Goal: Task Accomplishment & Management: Manage account settings

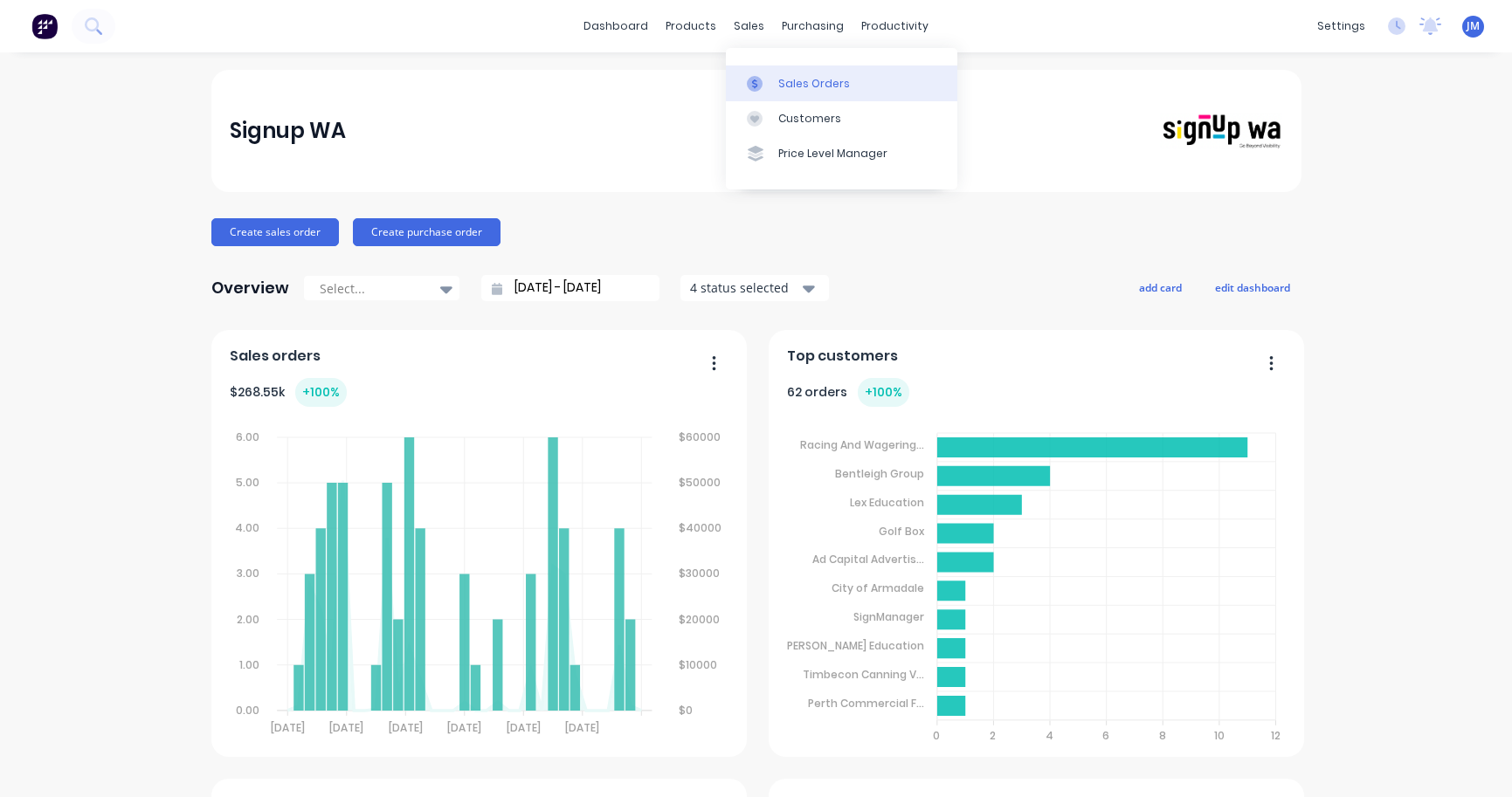
click at [804, 70] on link "Sales Orders" at bounding box center [842, 83] width 232 height 35
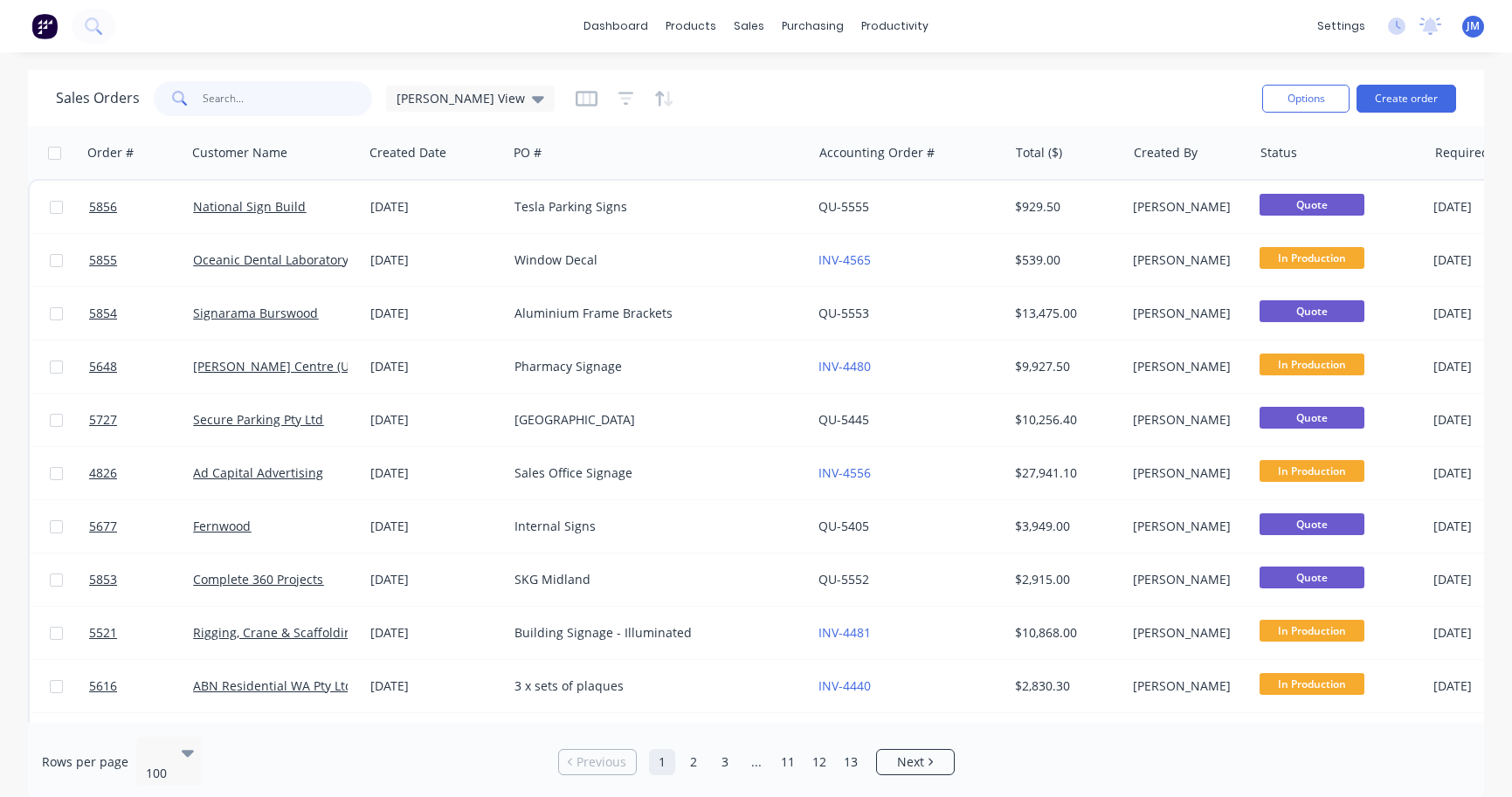
click at [278, 98] on input "text" at bounding box center [287, 98] width 170 height 35
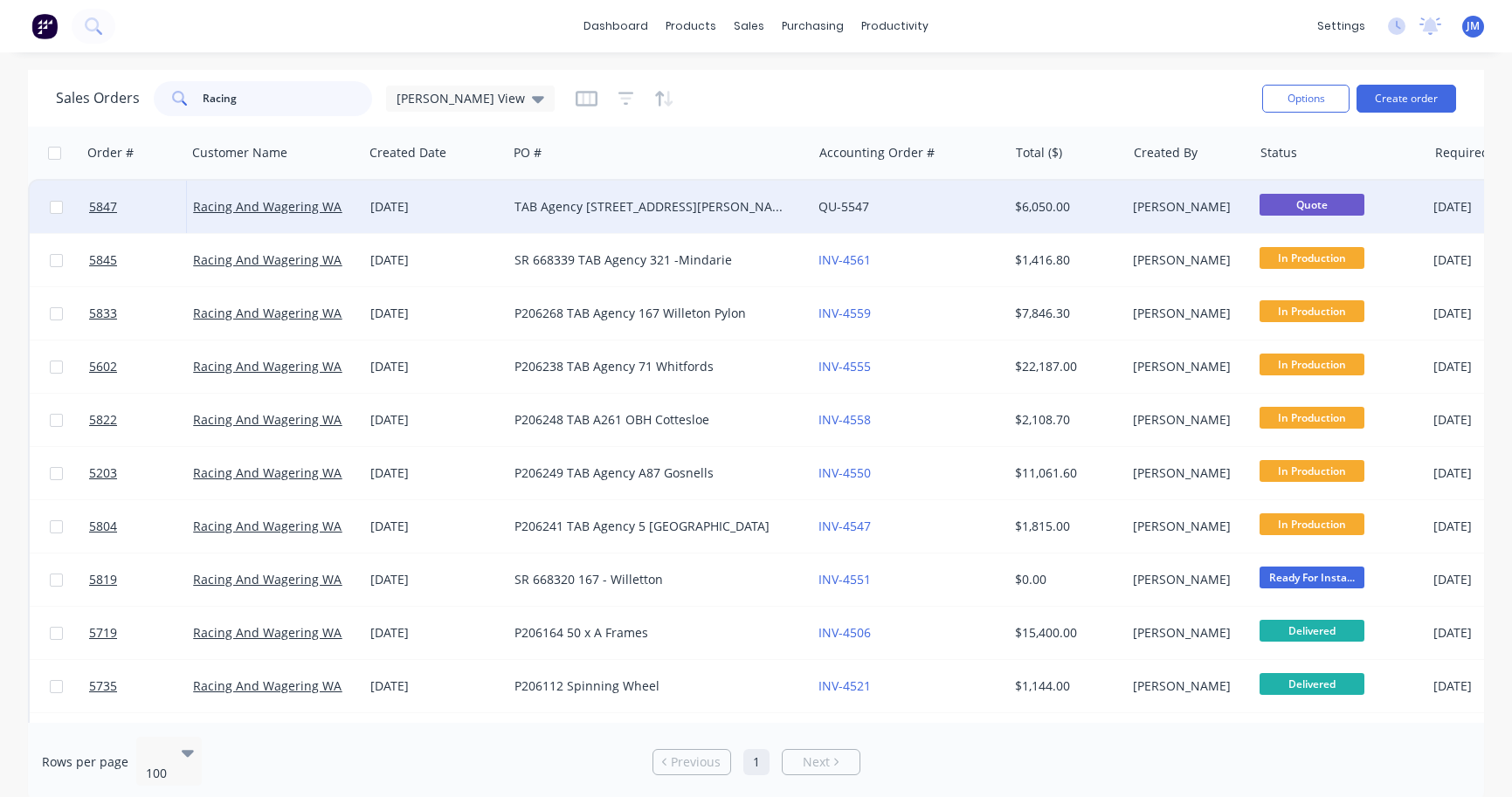
type input "Racing"
click at [518, 211] on div "TAB Agency [STREET_ADDRESS][PERSON_NAME]" at bounding box center [652, 207] width 276 height 17
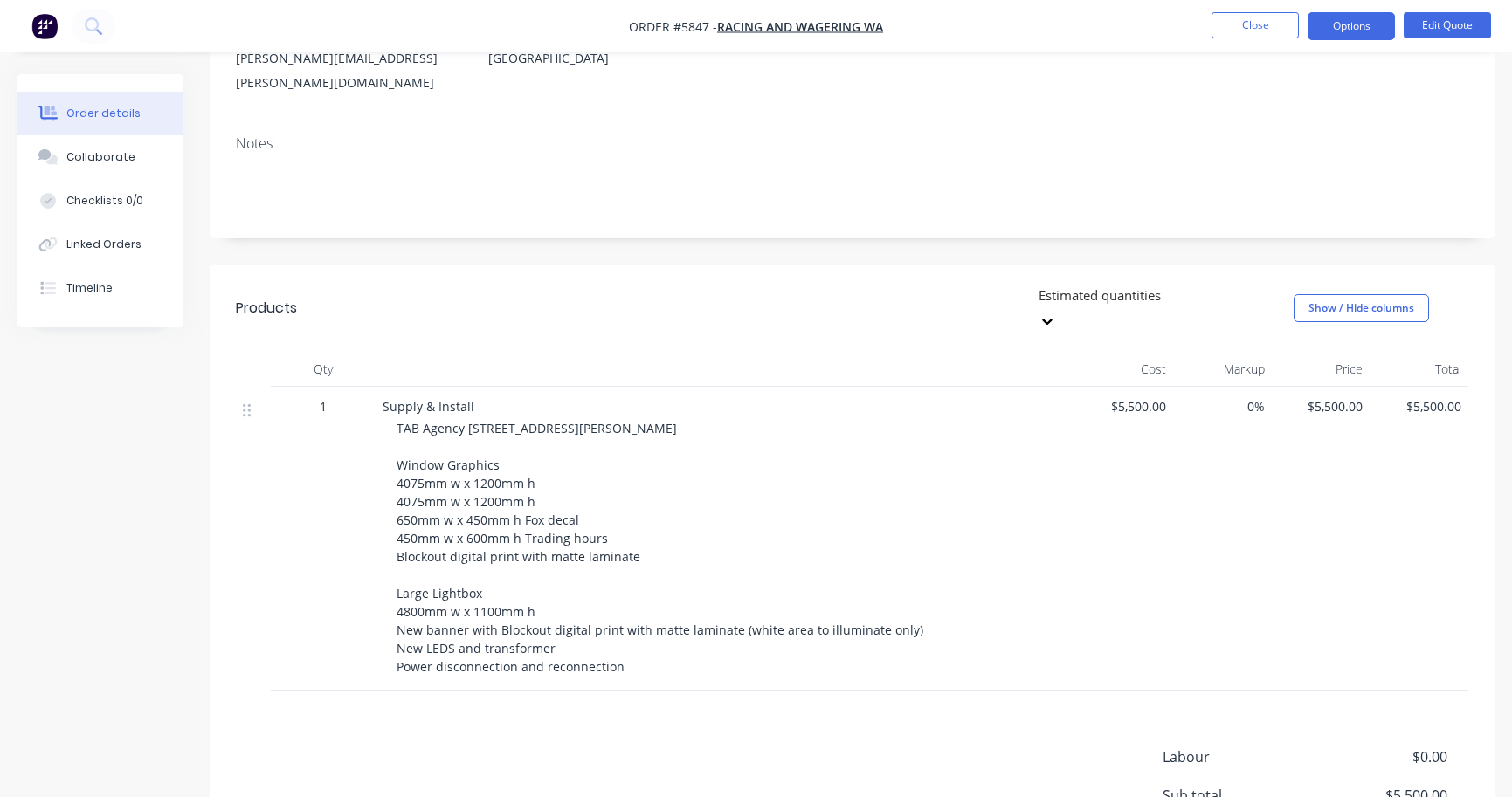
scroll to position [245, 0]
click at [1444, 35] on button "Edit Quote" at bounding box center [1448, 25] width 87 height 26
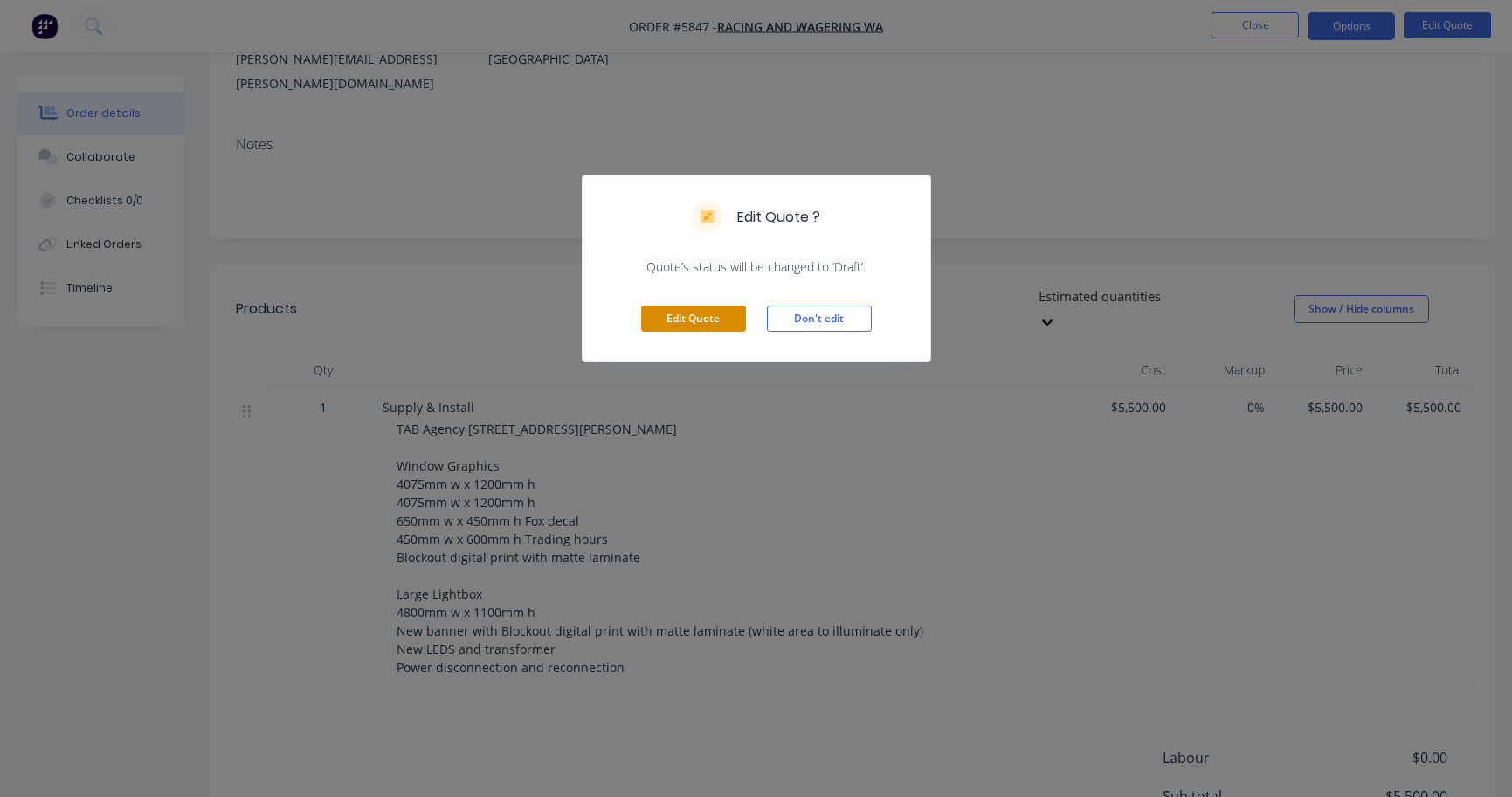
click at [728, 315] on button "Edit Quote" at bounding box center [693, 318] width 105 height 26
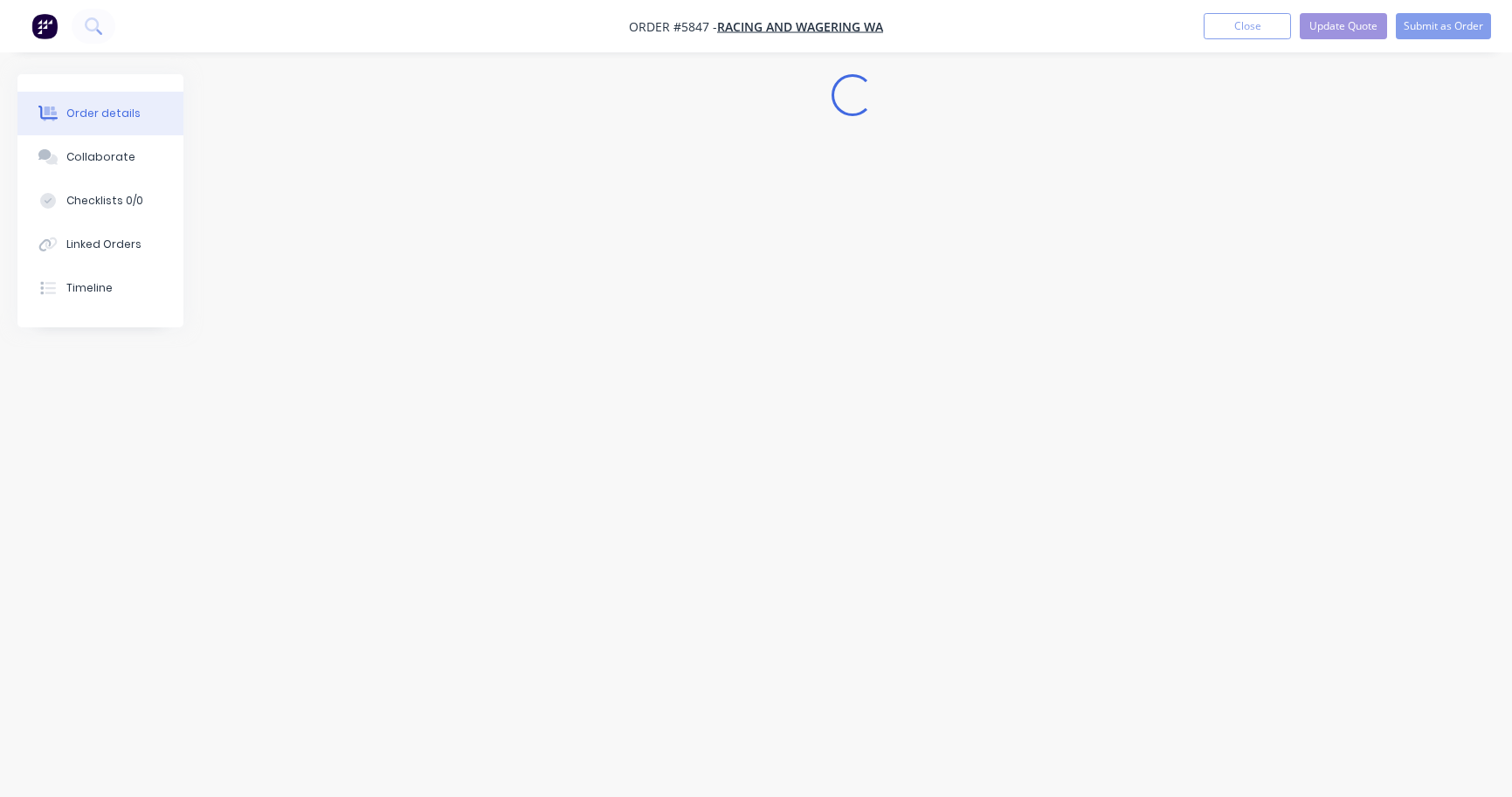
scroll to position [0, 0]
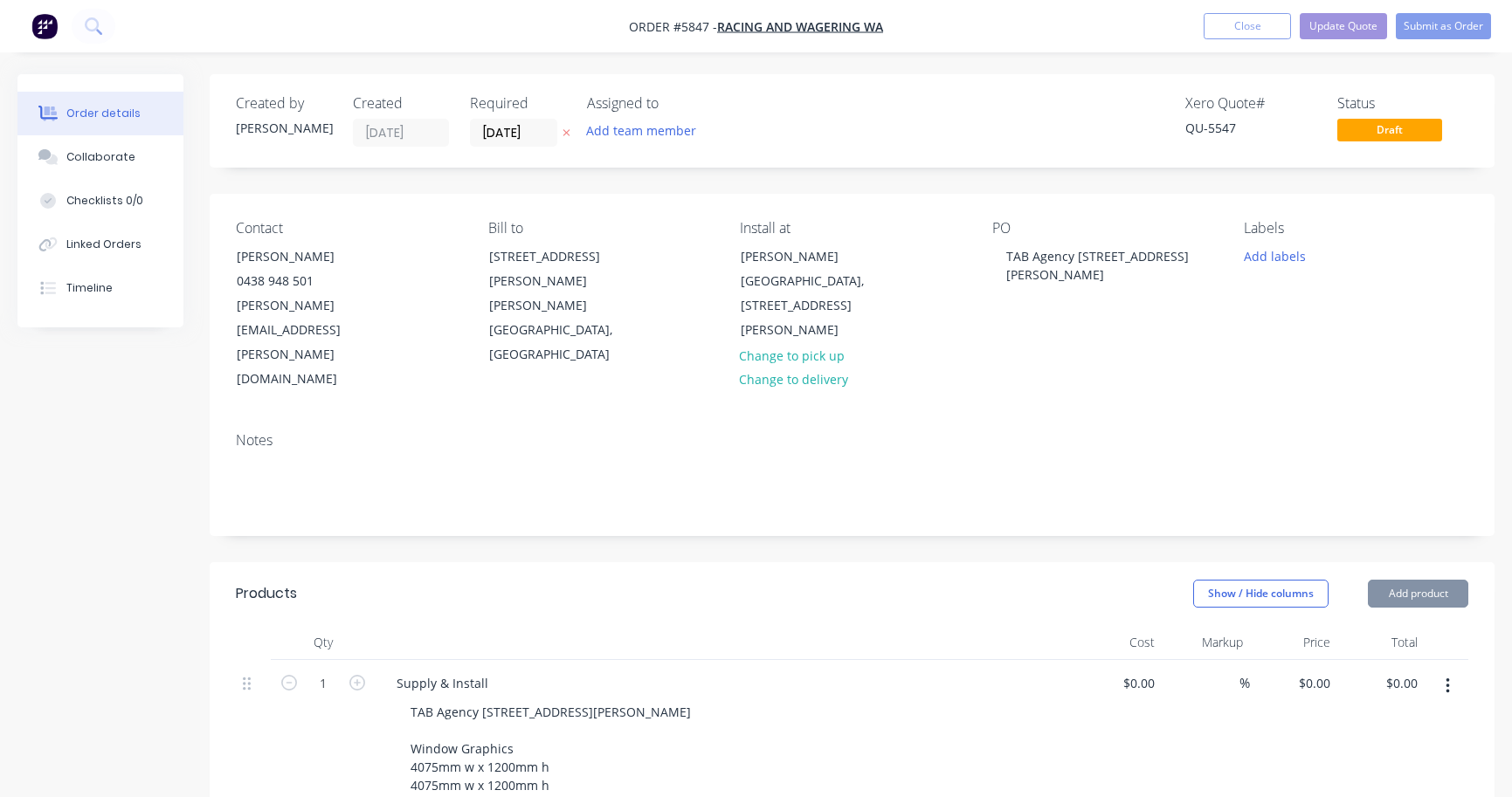
type input "$5,500.00"
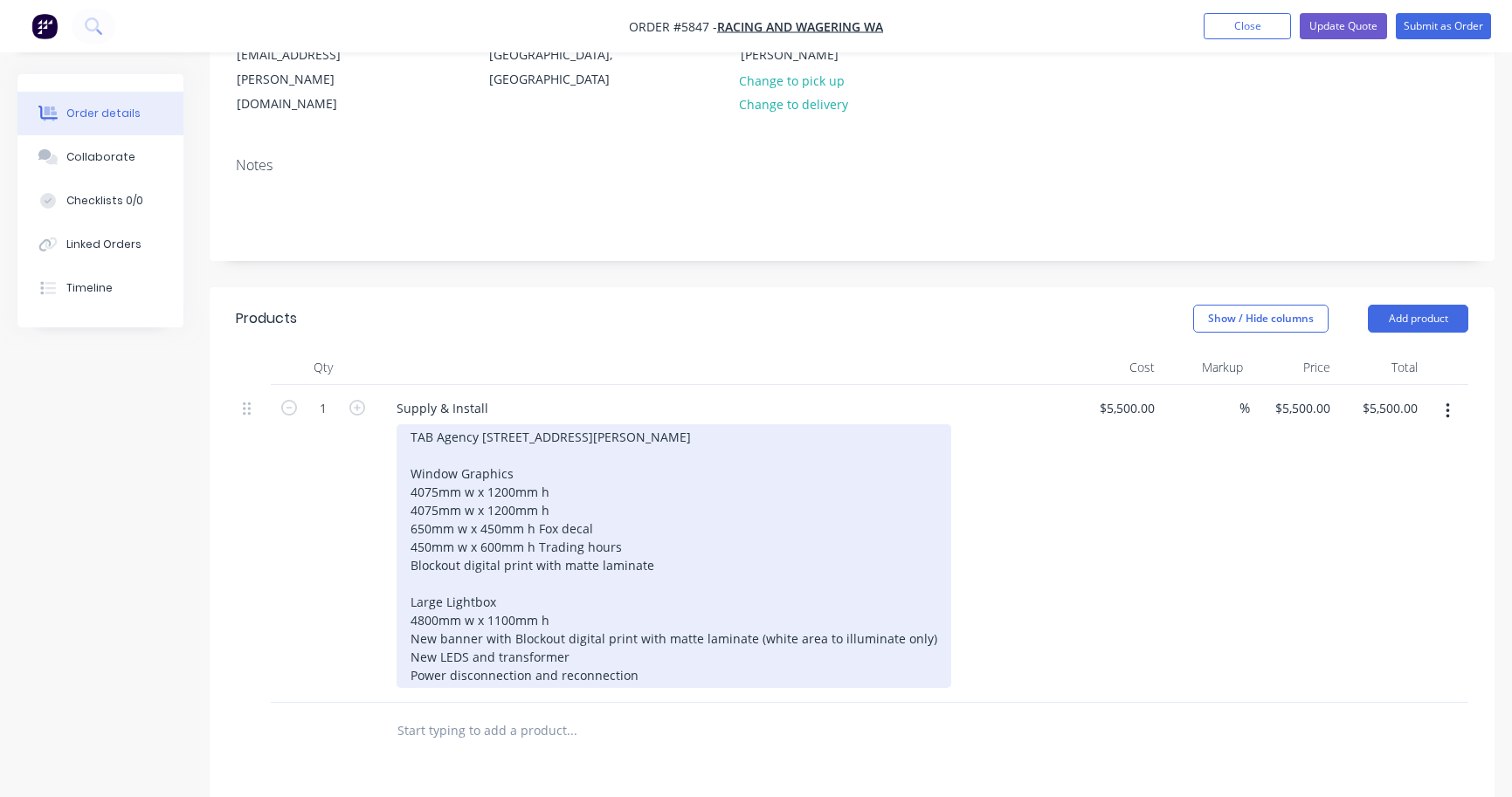
scroll to position [270, 0]
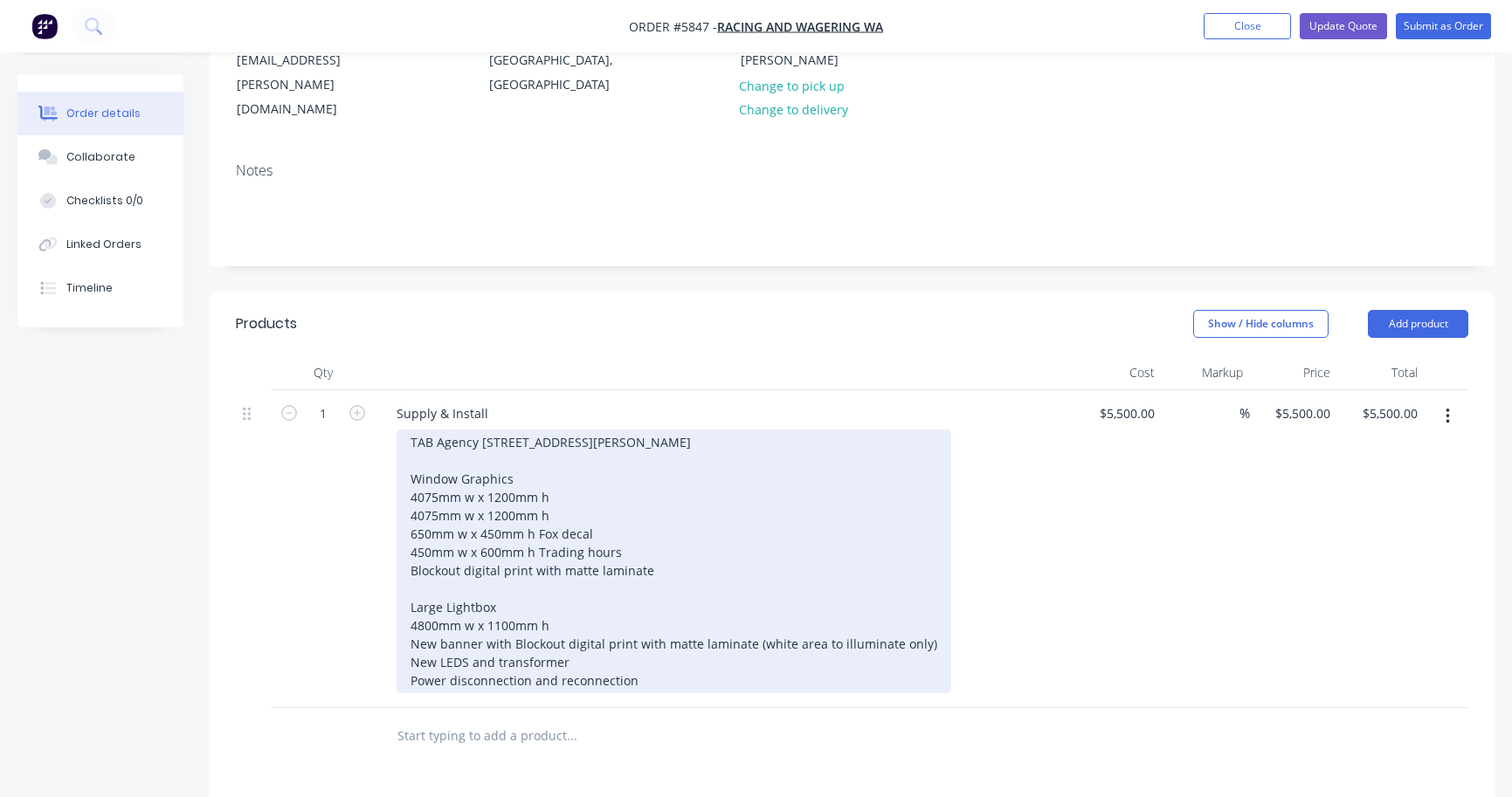
click at [612, 429] on div "TAB Agency [STREET_ADDRESS][PERSON_NAME] Window Graphics 4075mm w x 1200mm h 40…" at bounding box center [673, 561] width 555 height 264
drag, startPoint x: 711, startPoint y: 425, endPoint x: 551, endPoint y: 419, distance: 160.1
click at [551, 429] on div "TAB Agency [STREET_ADDRESS][PERSON_NAME] Window Graphics 4075mm w x 1200mm h OW…" at bounding box center [673, 561] width 555 height 264
copy div "OWV with gloss laminate"
click at [566, 445] on div "TAB Agency [STREET_ADDRESS][PERSON_NAME] Window Graphics 4075mm w x 1200mm h OW…" at bounding box center [673, 561] width 555 height 264
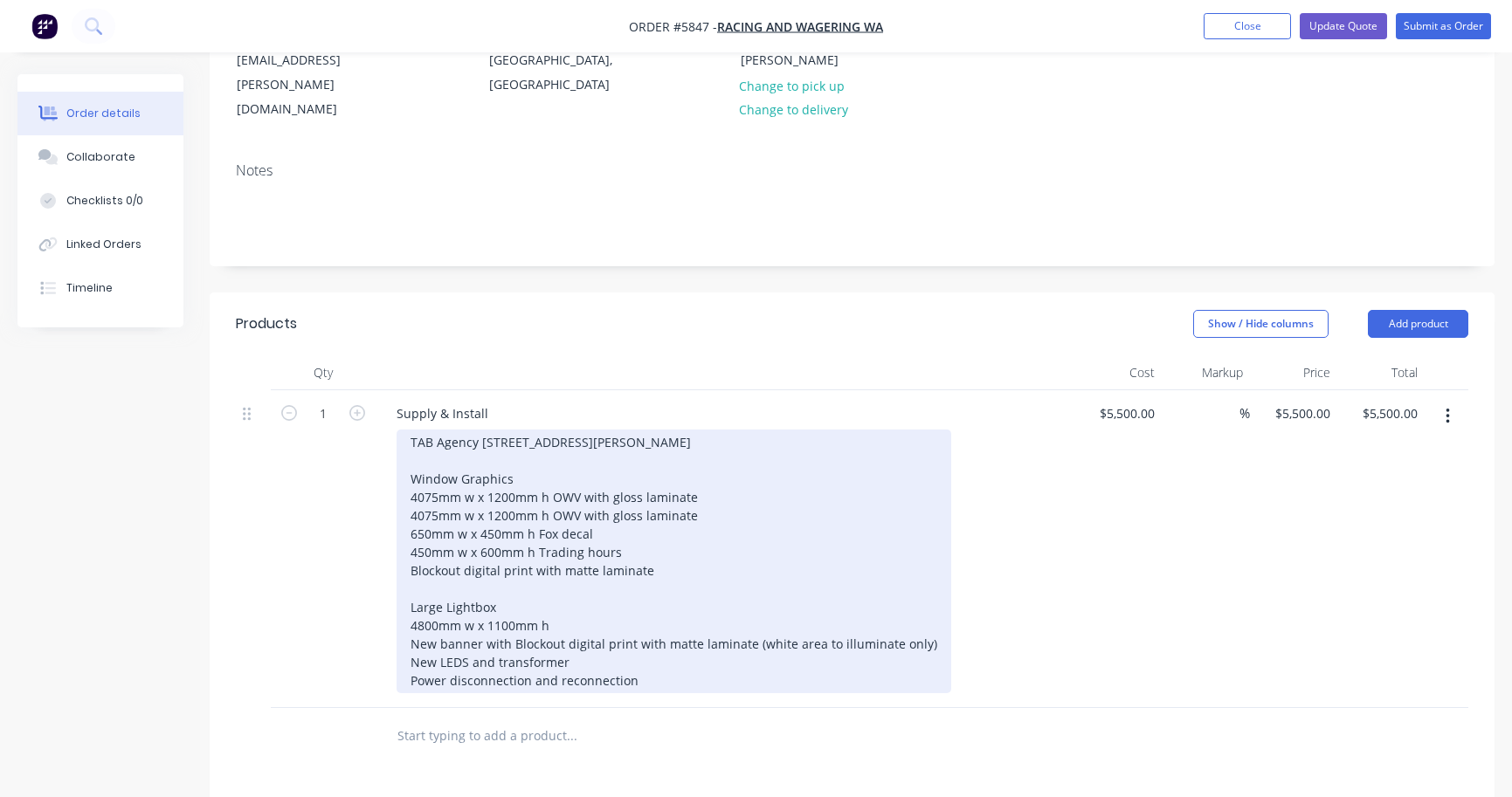
click at [622, 461] on div "TAB Agency [STREET_ADDRESS][PERSON_NAME] Window Graphics 4075mm w x 1200mm h OW…" at bounding box center [673, 561] width 555 height 264
drag, startPoint x: 511, startPoint y: 566, endPoint x: 743, endPoint y: 563, distance: 232.0
click at [743, 563] on div "TAB Agency [STREET_ADDRESS][PERSON_NAME] Window Graphics 4075mm w x 1200mm h OW…" at bounding box center [673, 561] width 555 height 264
copy div "Blockout digital print with matte laminate"
click at [638, 460] on div "TAB Agency [STREET_ADDRESS][PERSON_NAME] Window Graphics 4075mm w x 1200mm h OW…" at bounding box center [673, 561] width 555 height 264
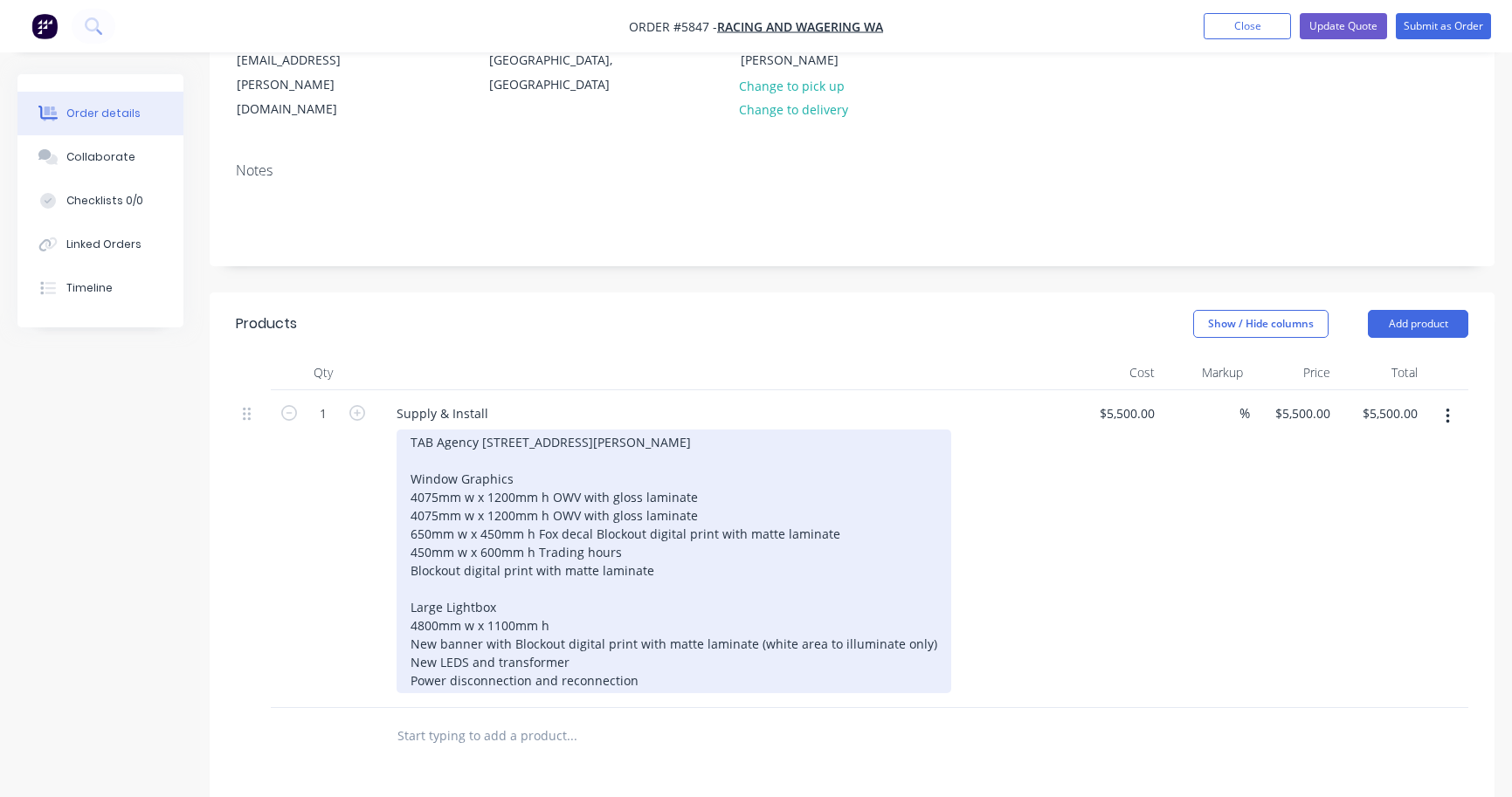
click at [649, 477] on div "TAB Agency [STREET_ADDRESS][PERSON_NAME] Window Graphics 4075mm w x 1200mm h OW…" at bounding box center [673, 561] width 555 height 264
drag, startPoint x: 686, startPoint y: 500, endPoint x: 407, endPoint y: 500, distance: 279.0
click at [407, 500] on div "TAB Agency [STREET_ADDRESS][PERSON_NAME] Window Graphics 4075mm w x 1200mm h OW…" at bounding box center [673, 561] width 555 height 264
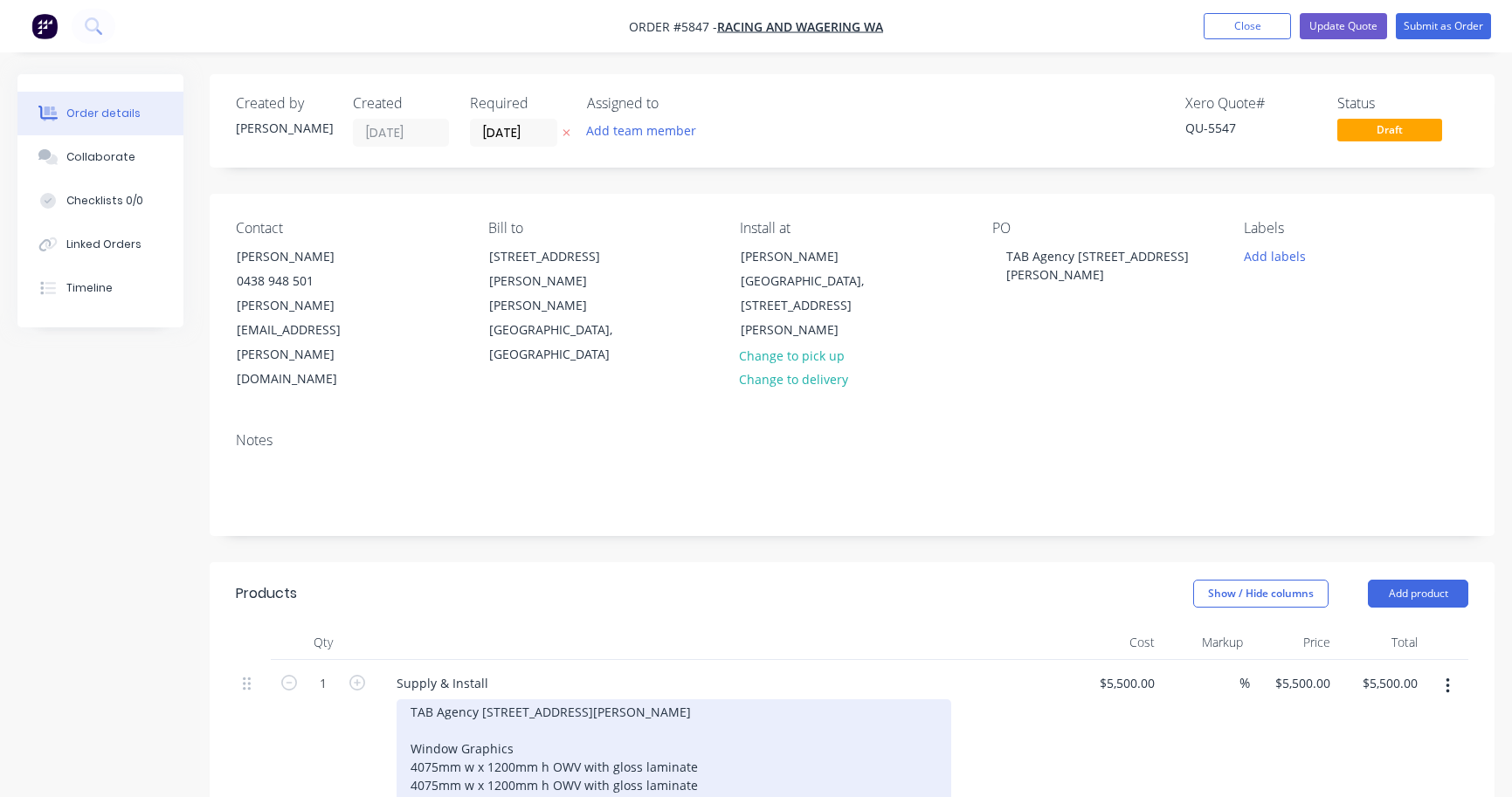
scroll to position [0, 0]
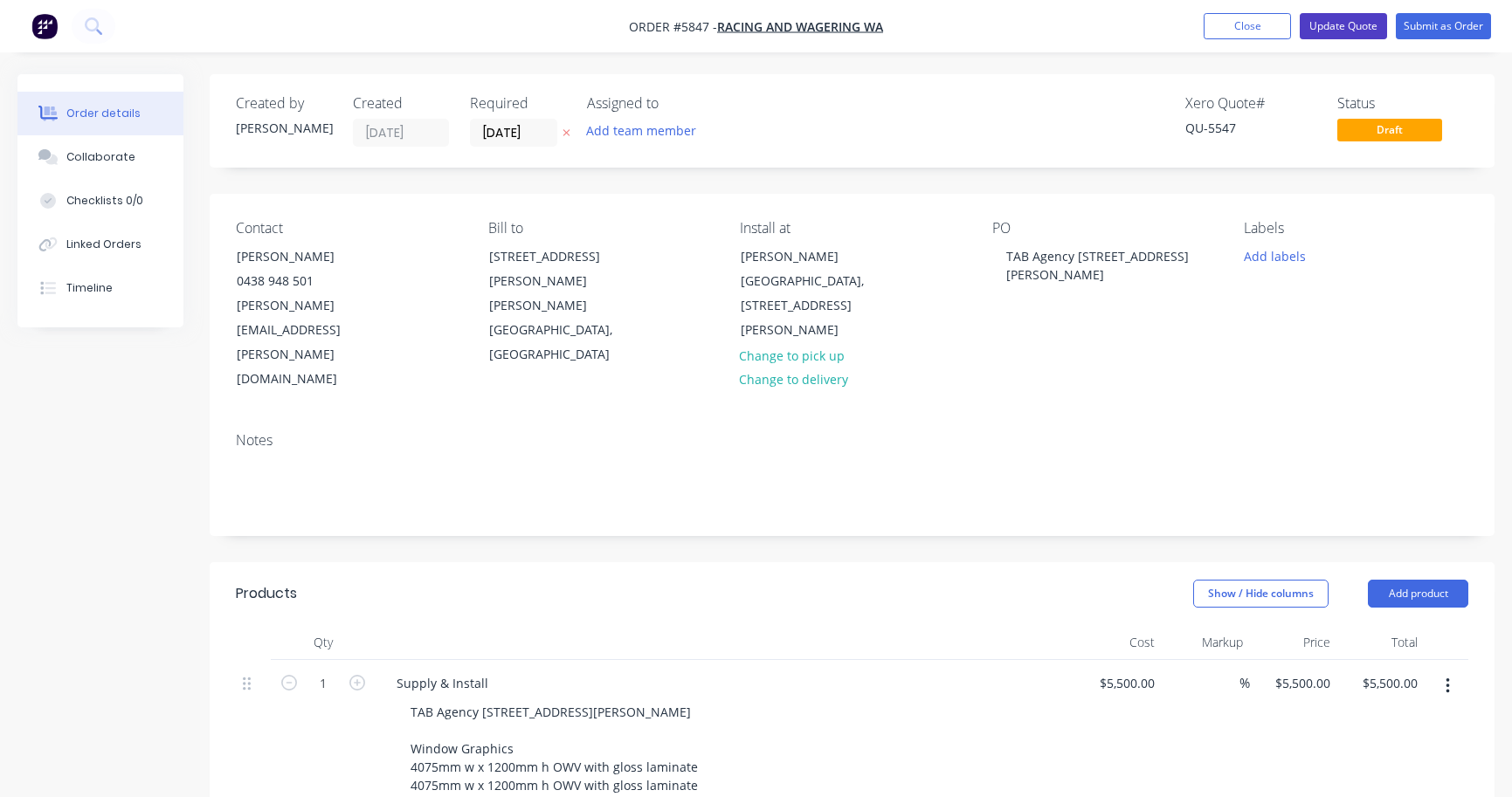
click at [1328, 25] on button "Update Quote" at bounding box center [1343, 26] width 87 height 26
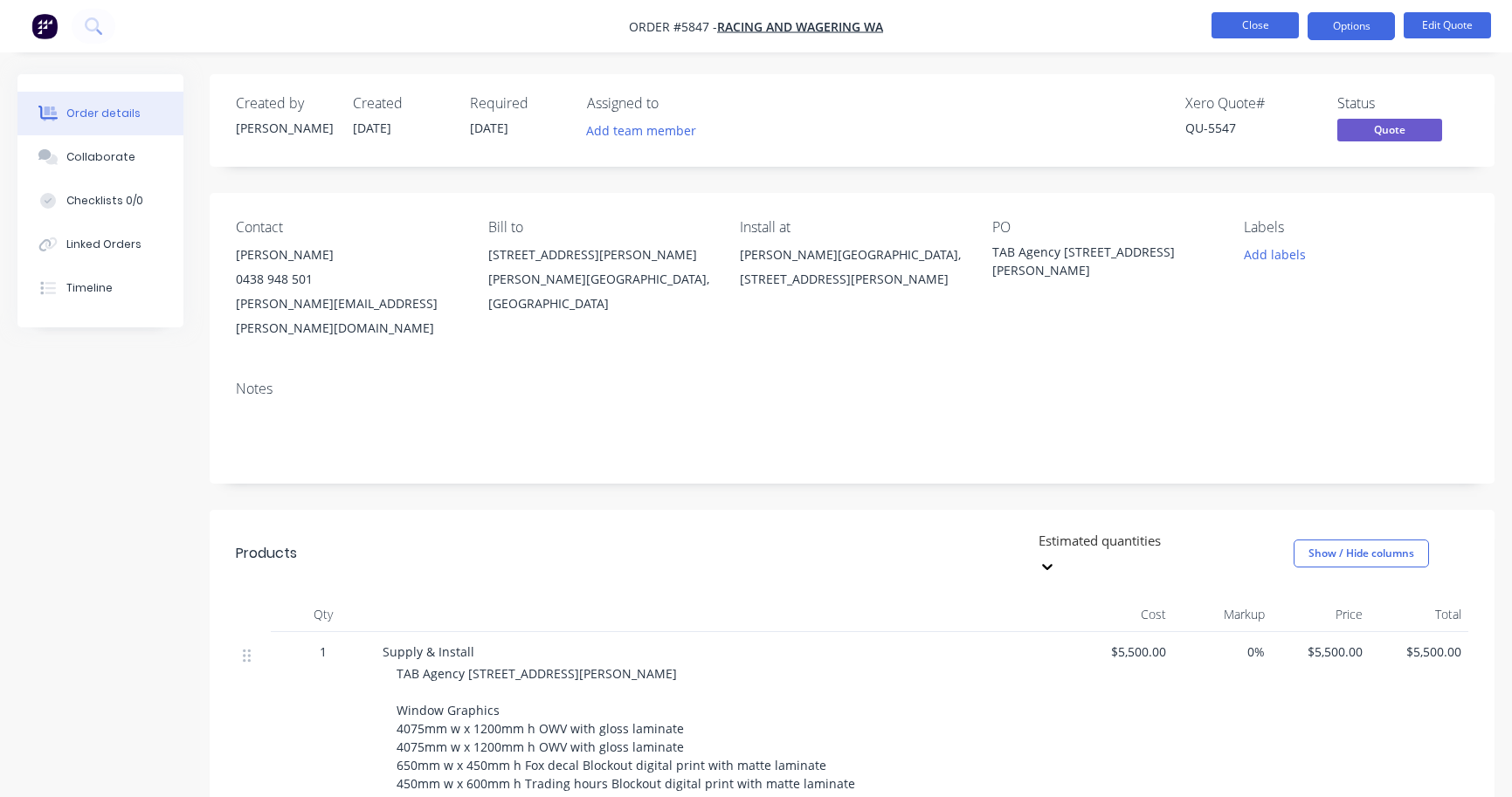
click at [1266, 15] on button "Close" at bounding box center [1255, 25] width 87 height 26
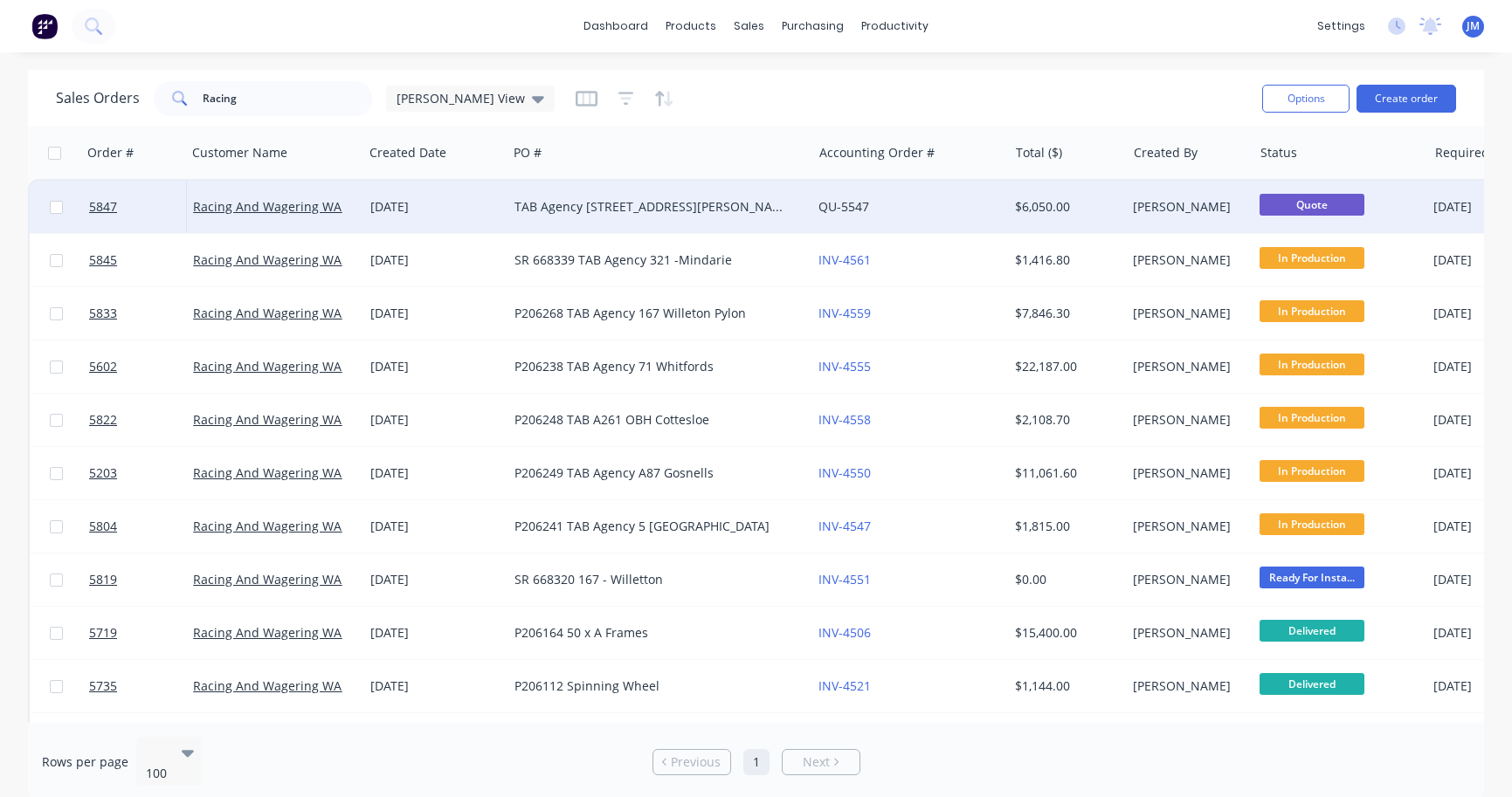
click at [648, 215] on div "TAB Agency [STREET_ADDRESS][PERSON_NAME]" at bounding box center [652, 207] width 276 height 17
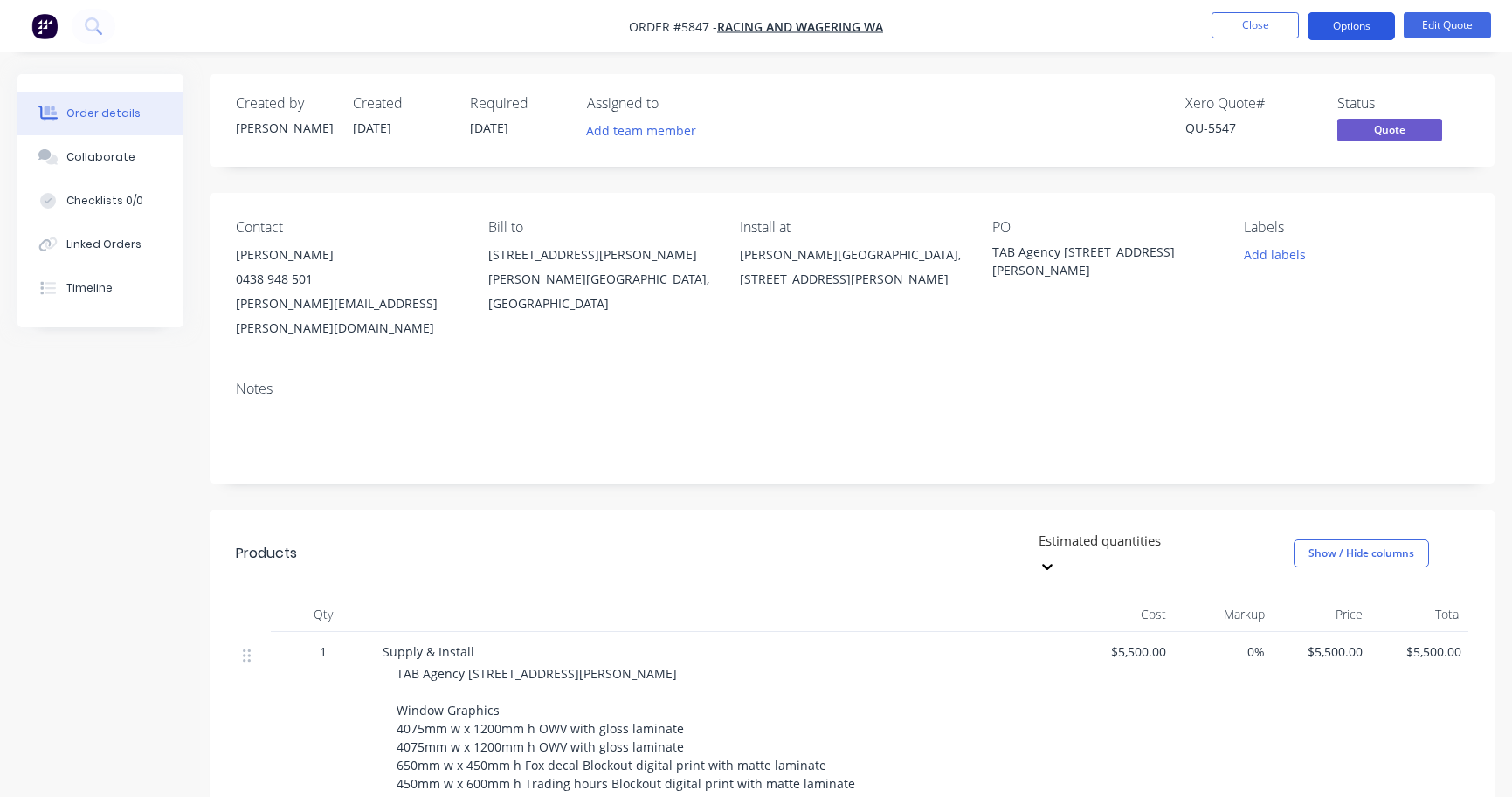
click at [1365, 32] on button "Options" at bounding box center [1351, 26] width 87 height 28
click at [1441, 31] on button "Edit Quote" at bounding box center [1448, 25] width 87 height 26
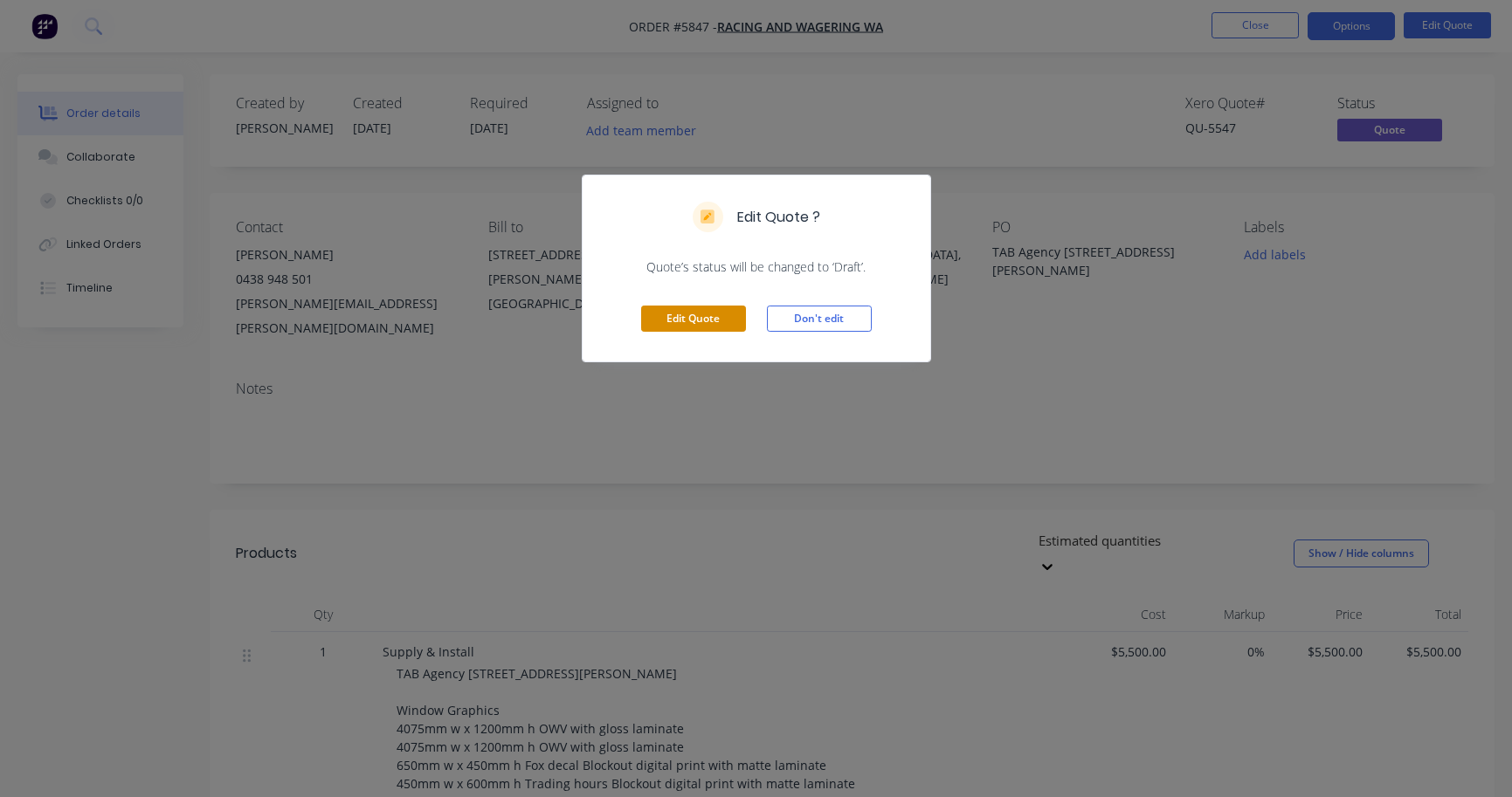
click at [706, 311] on button "Edit Quote" at bounding box center [693, 318] width 105 height 26
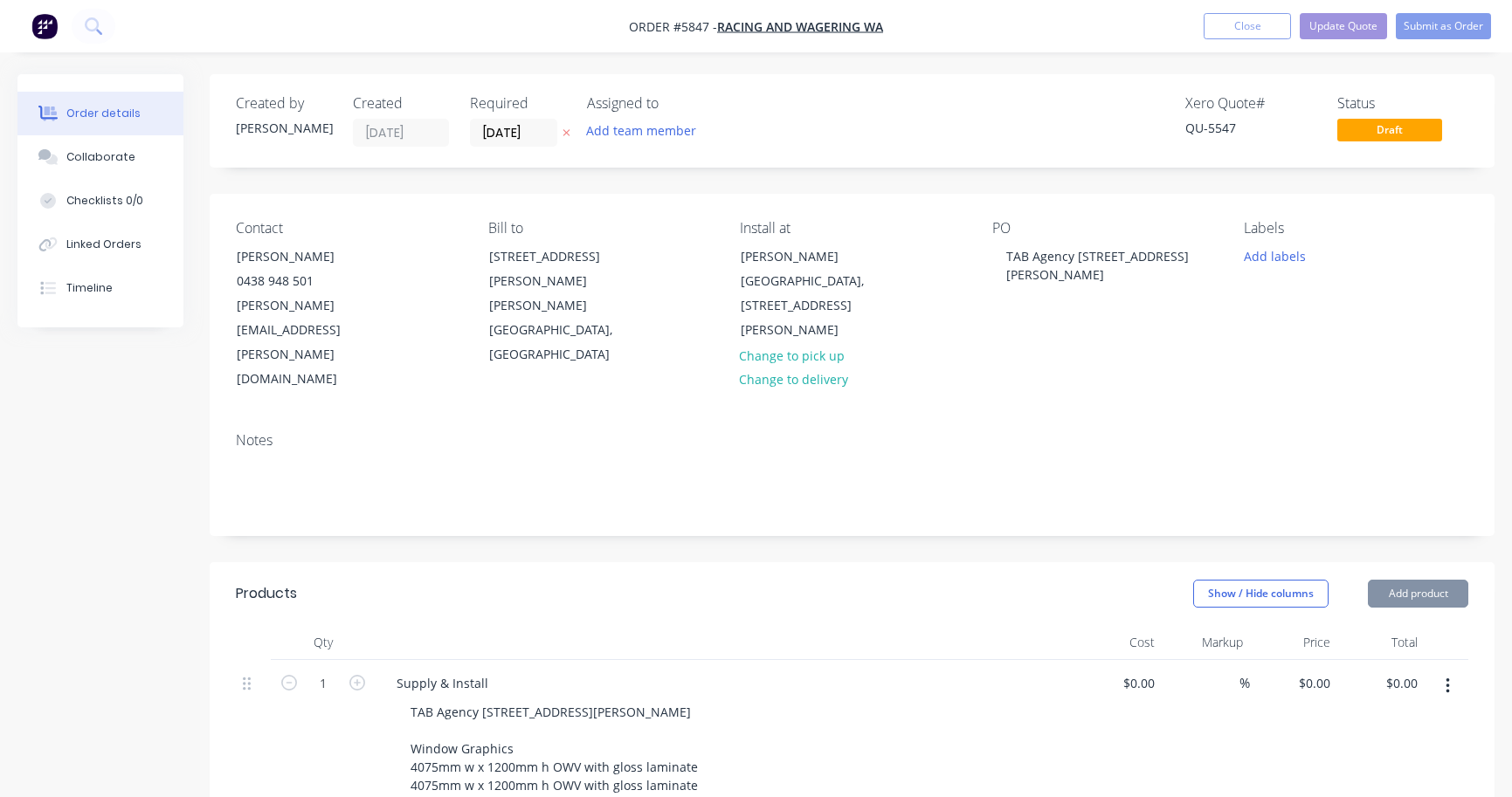
type input "$5,500.00"
click at [494, 131] on input "[DATE]" at bounding box center [513, 132] width 86 height 26
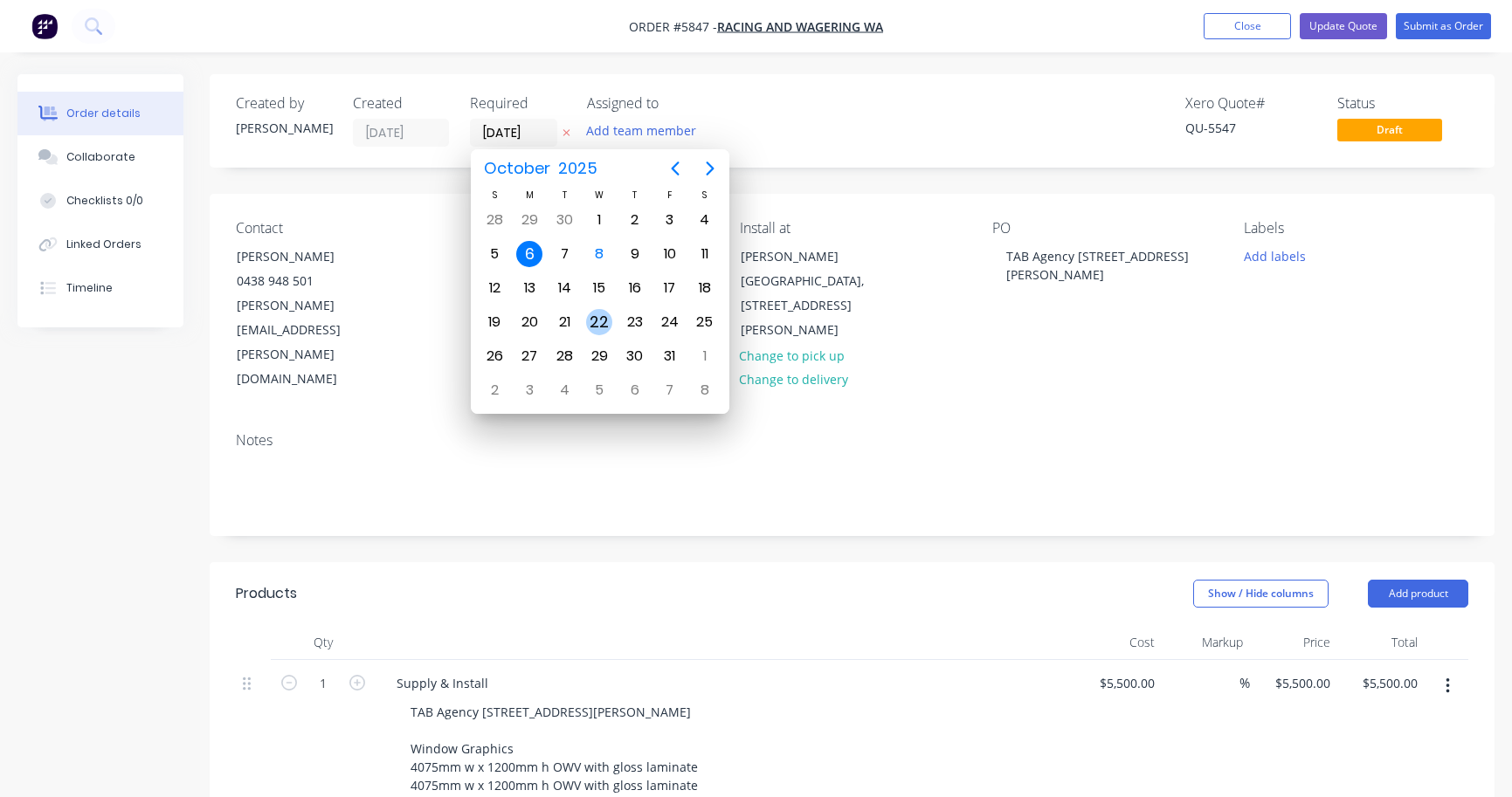
click at [599, 322] on div "22" at bounding box center [599, 322] width 26 height 26
type input "[DATE]"
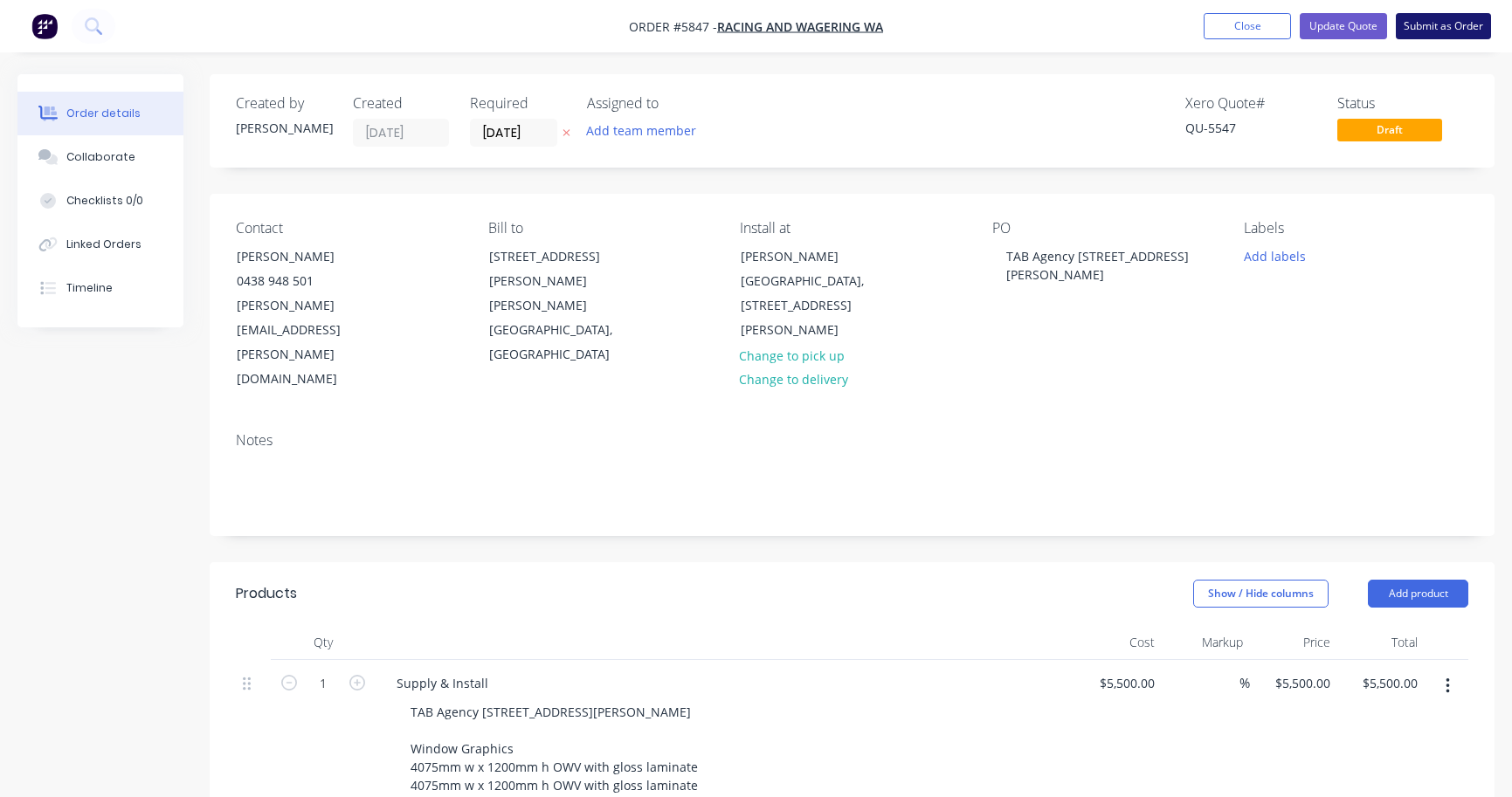
click at [1462, 18] on button "Submit as Order" at bounding box center [1444, 26] width 96 height 26
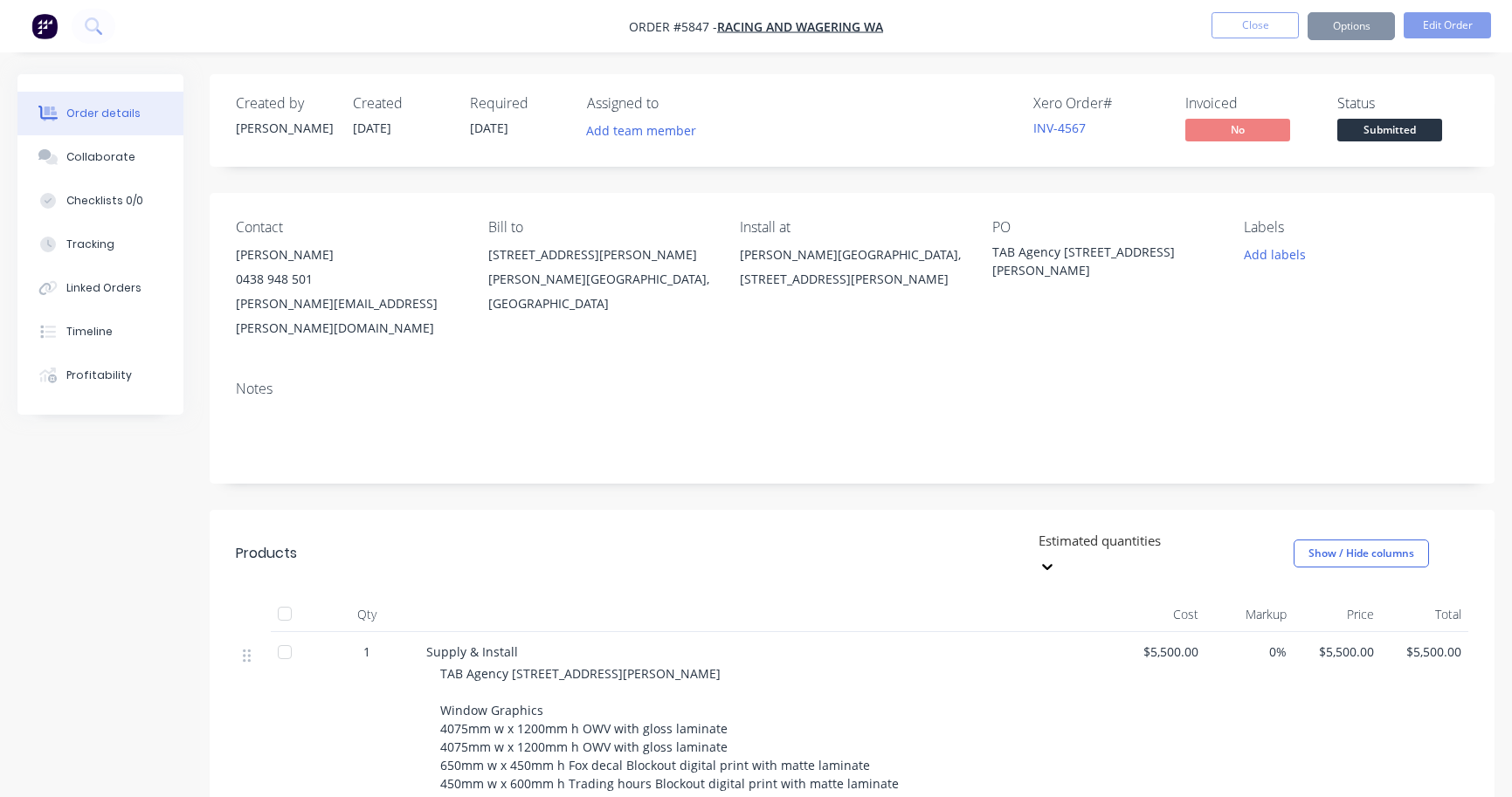
click at [1413, 128] on span "Submitted" at bounding box center [1390, 130] width 105 height 22
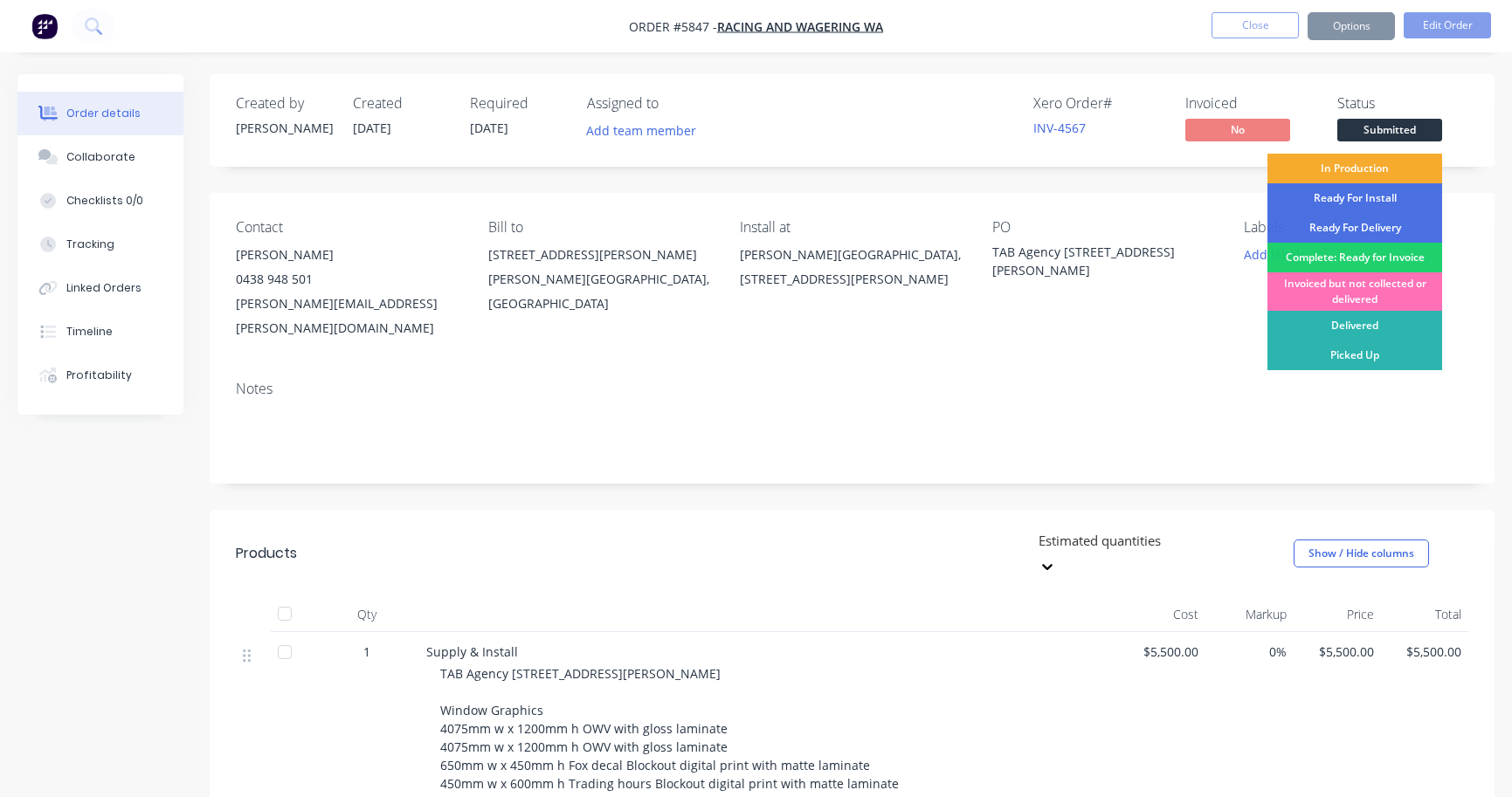
click at [1391, 159] on div "In Production" at bounding box center [1355, 168] width 175 height 29
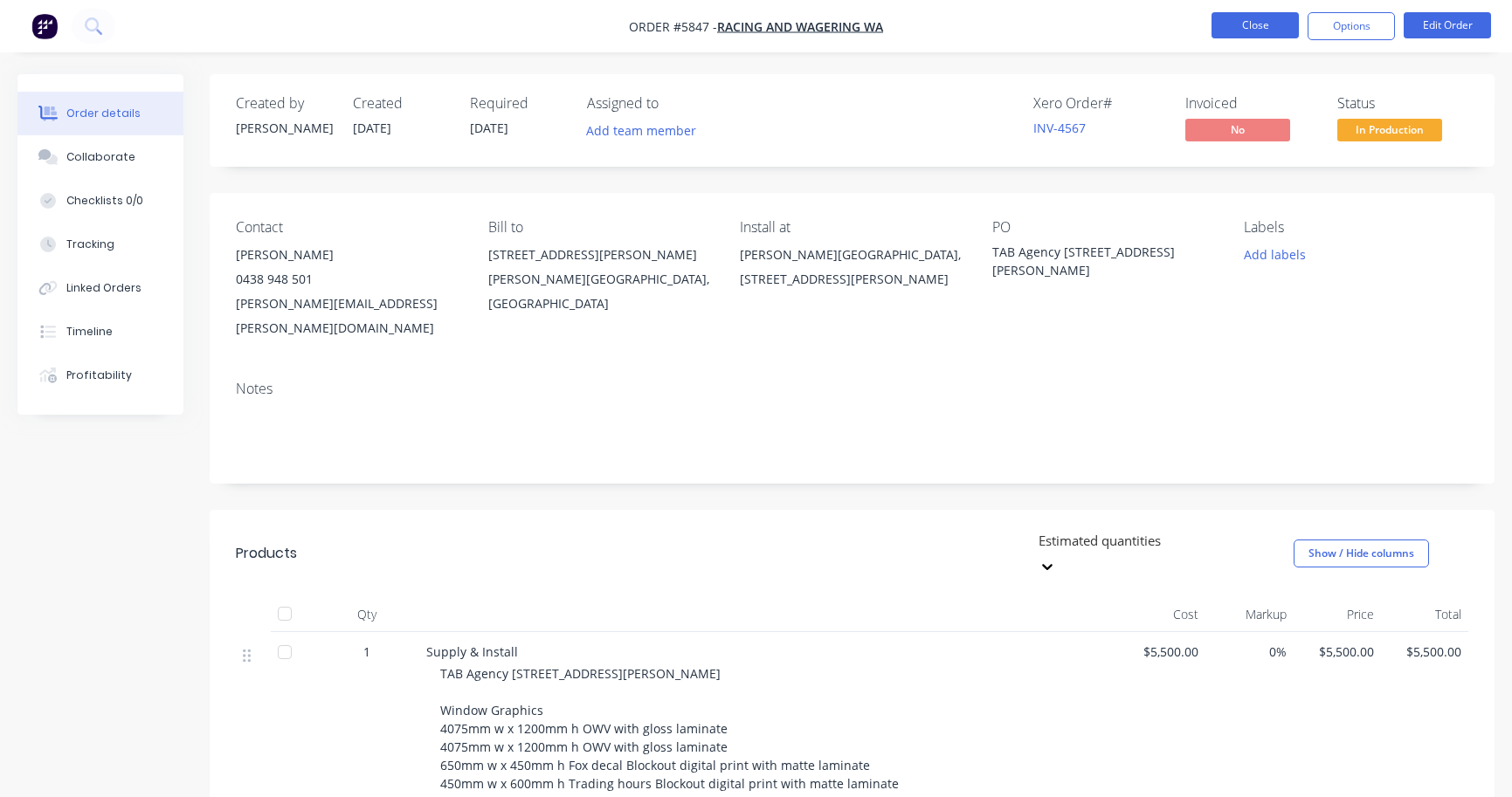
click at [1240, 27] on button "Close" at bounding box center [1255, 25] width 87 height 26
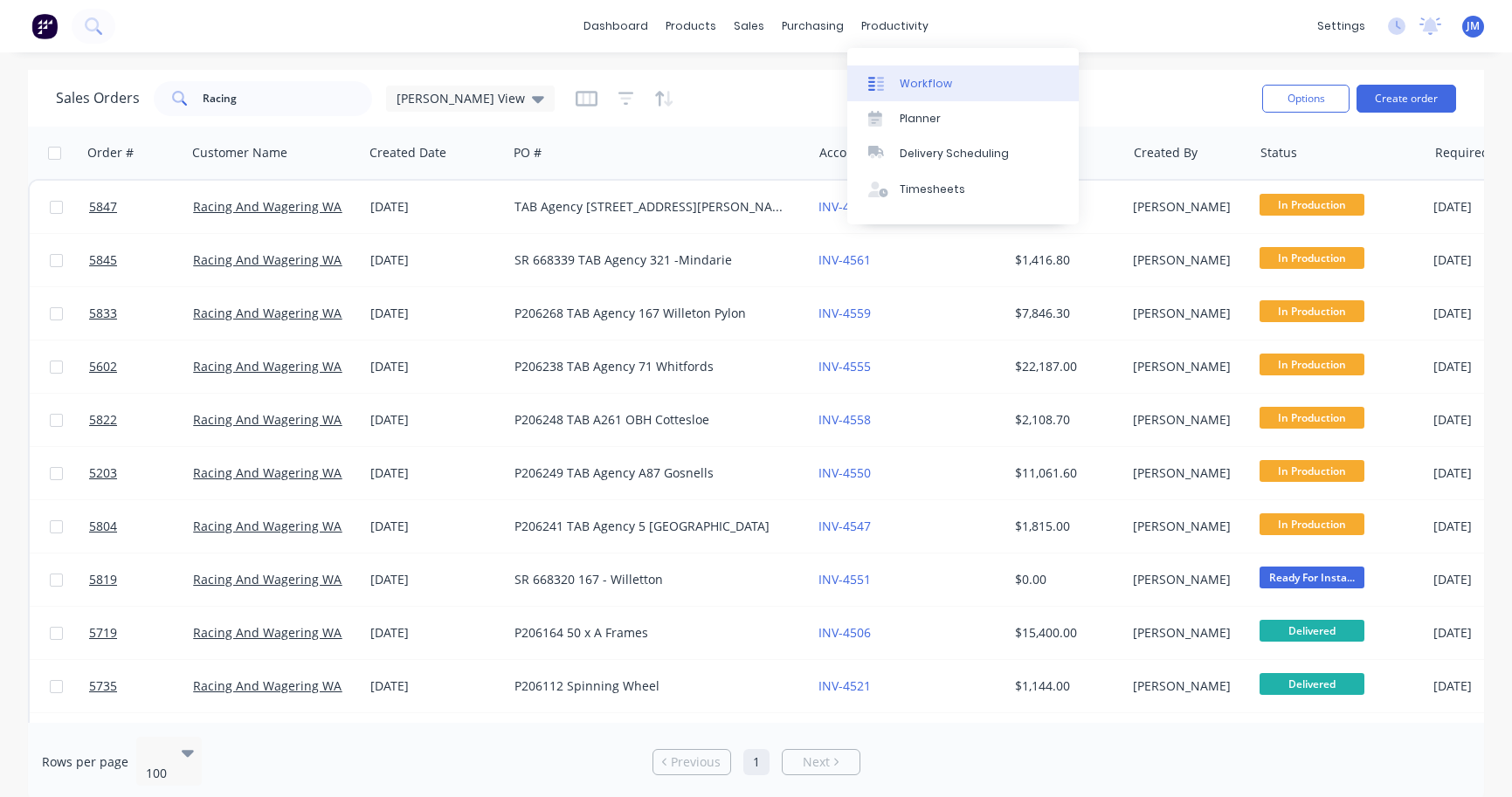
click at [929, 78] on div "Workflow" at bounding box center [925, 84] width 52 height 16
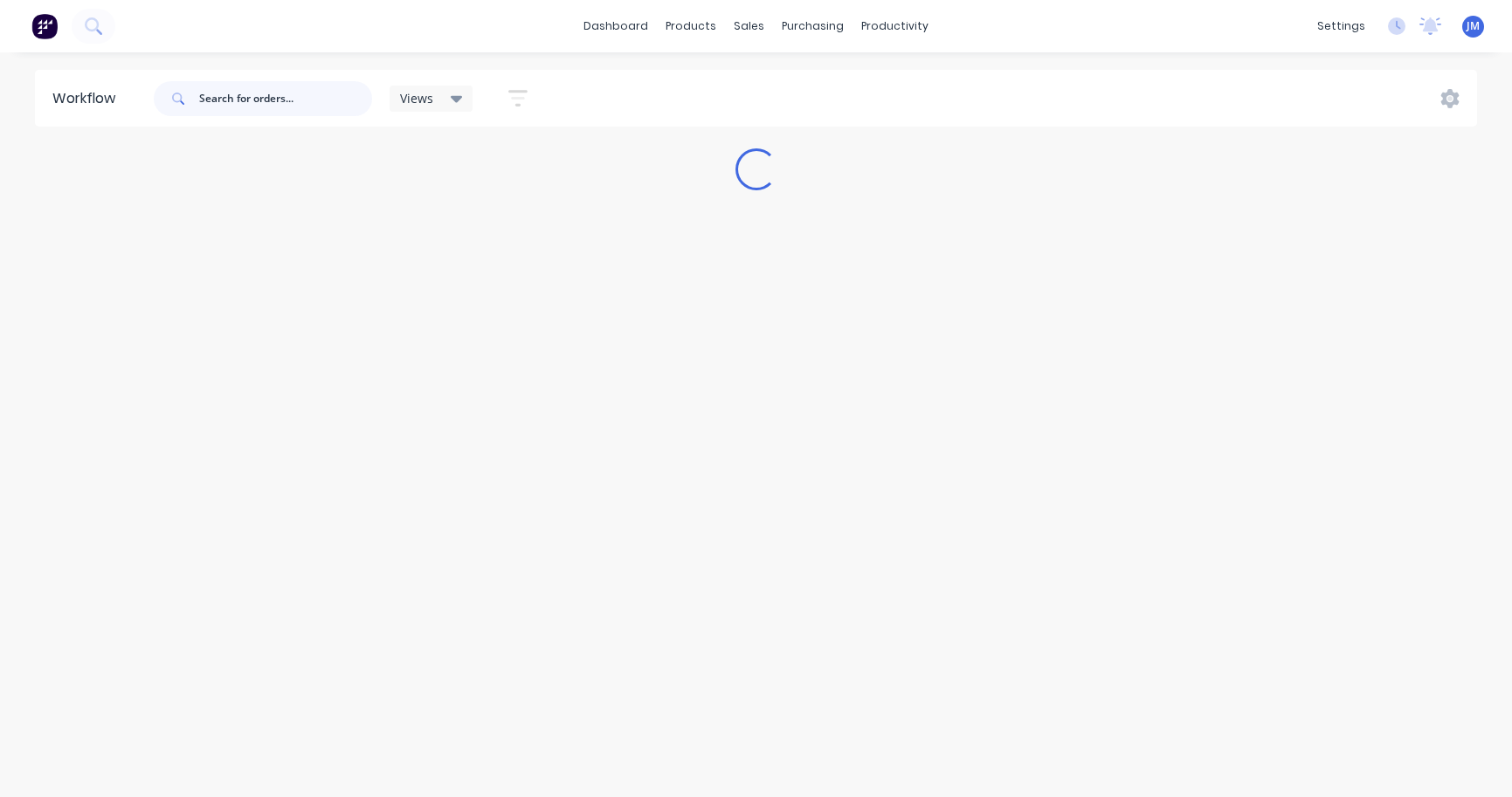
click at [261, 110] on input "text" at bounding box center [286, 98] width 173 height 35
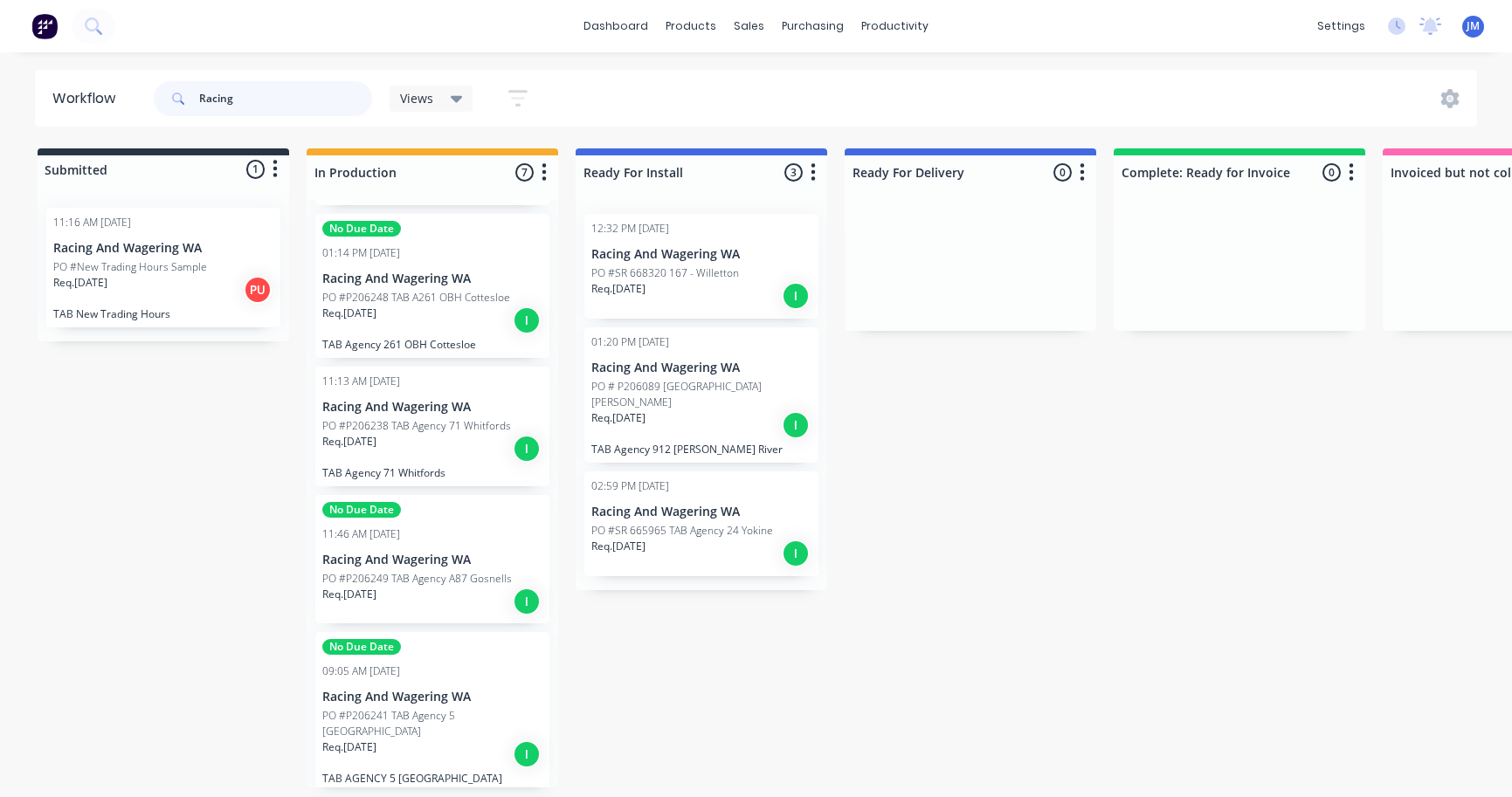
scroll to position [432, 0]
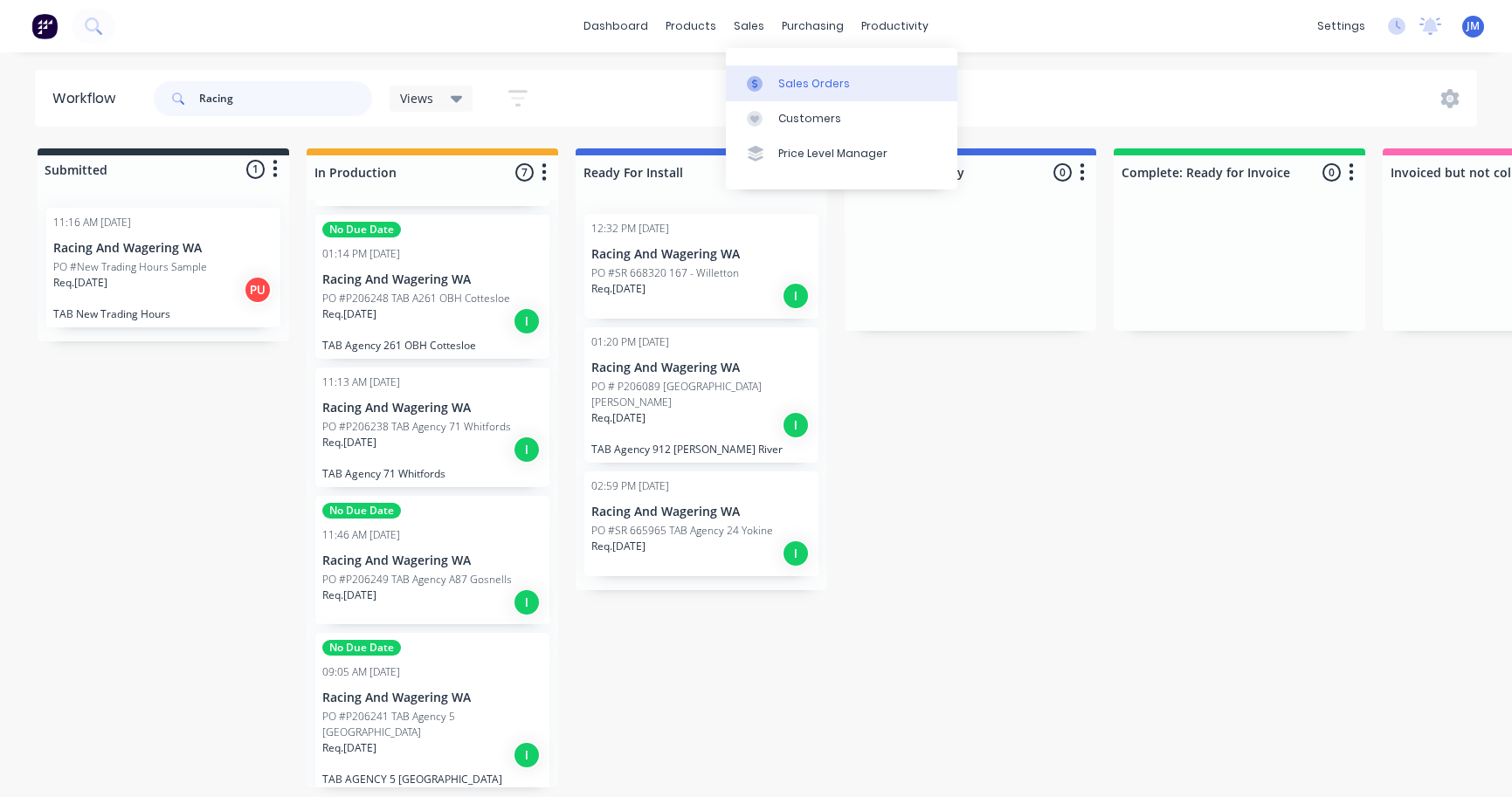
type input "Racing"
click at [787, 83] on div "Sales Orders" at bounding box center [814, 84] width 72 height 16
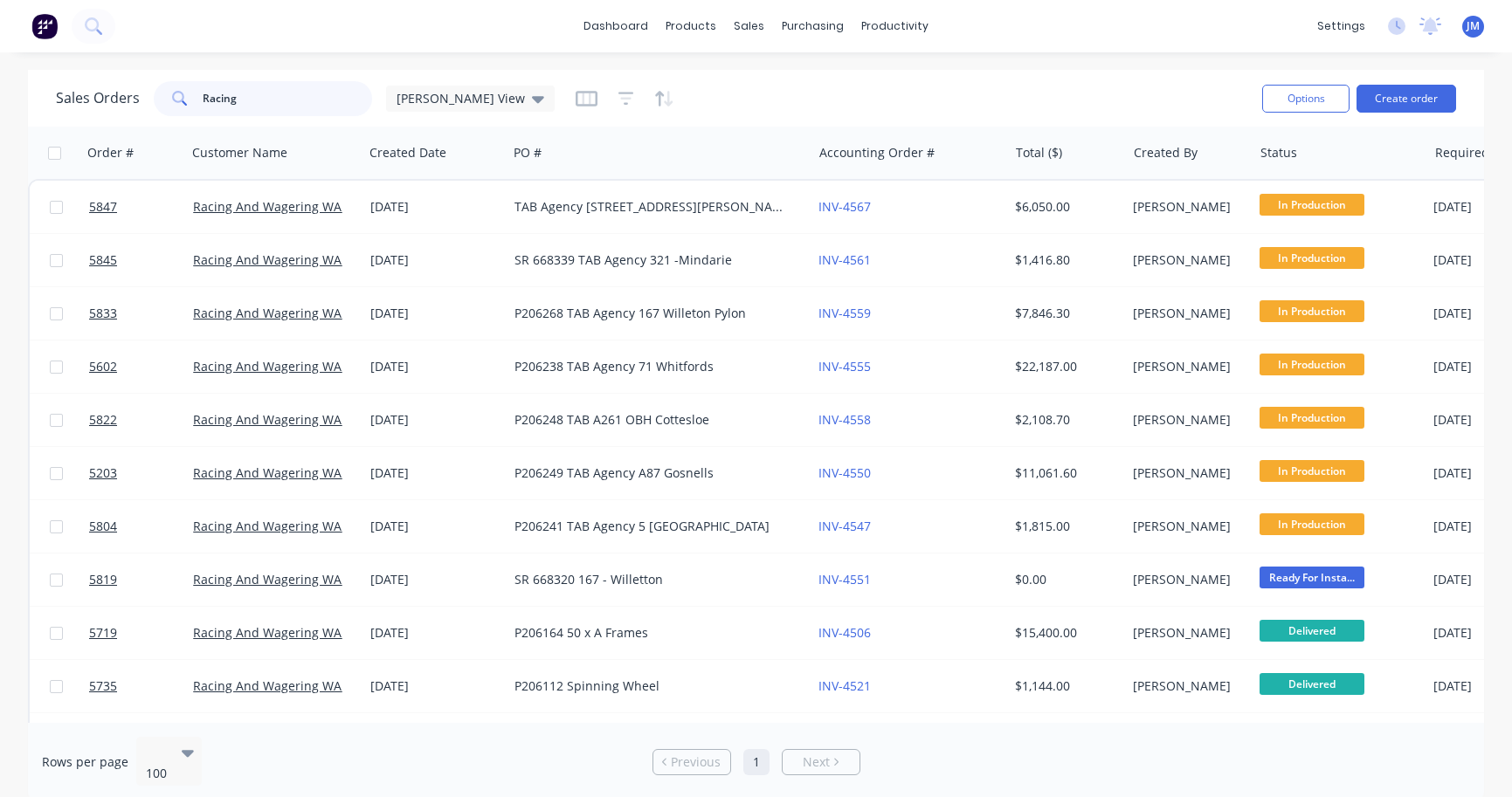
click at [235, 97] on input "Racing" at bounding box center [287, 98] width 170 height 35
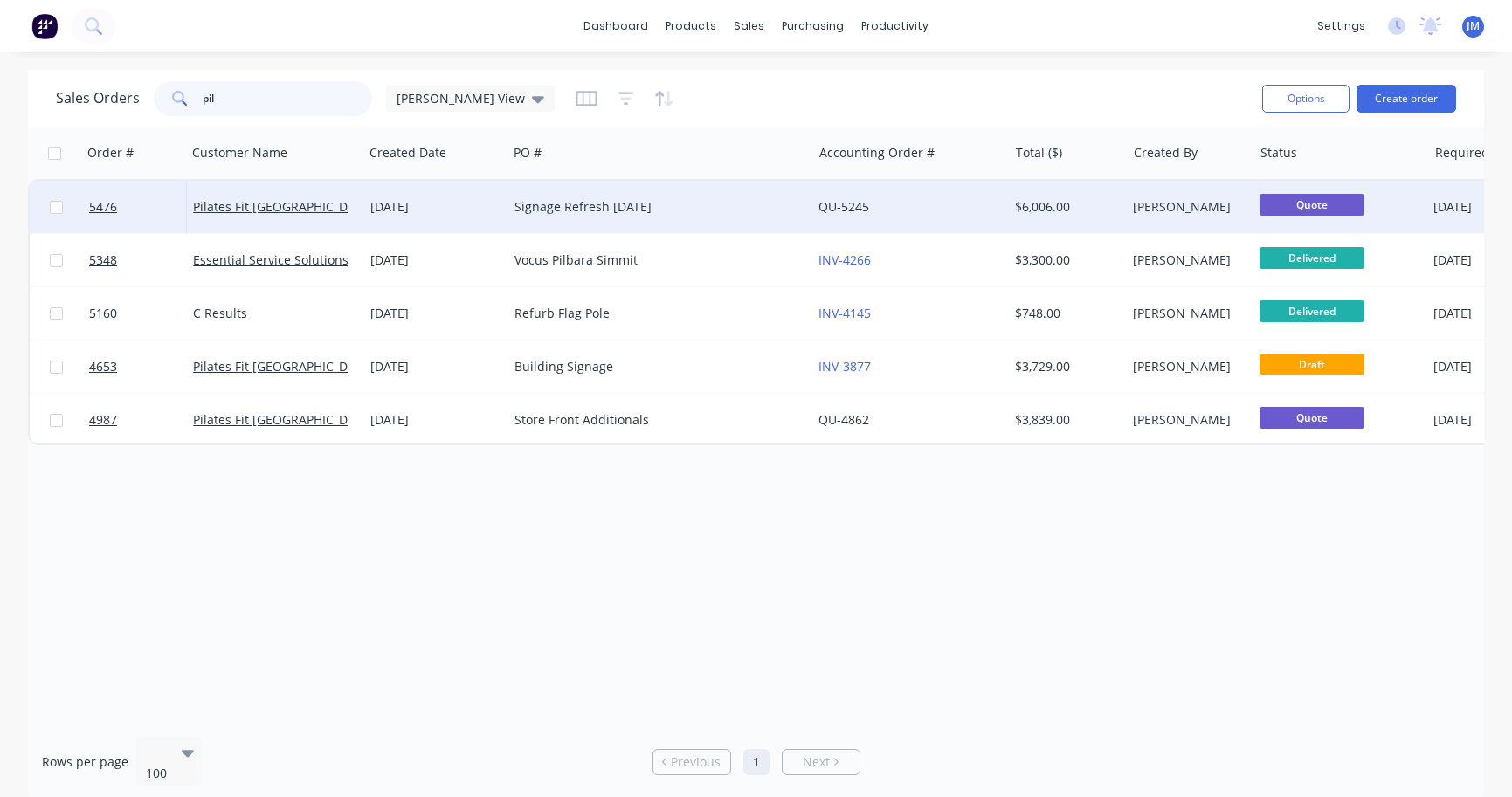
type input "pil"
click at [445, 214] on div "[DATE]" at bounding box center [436, 207] width 131 height 17
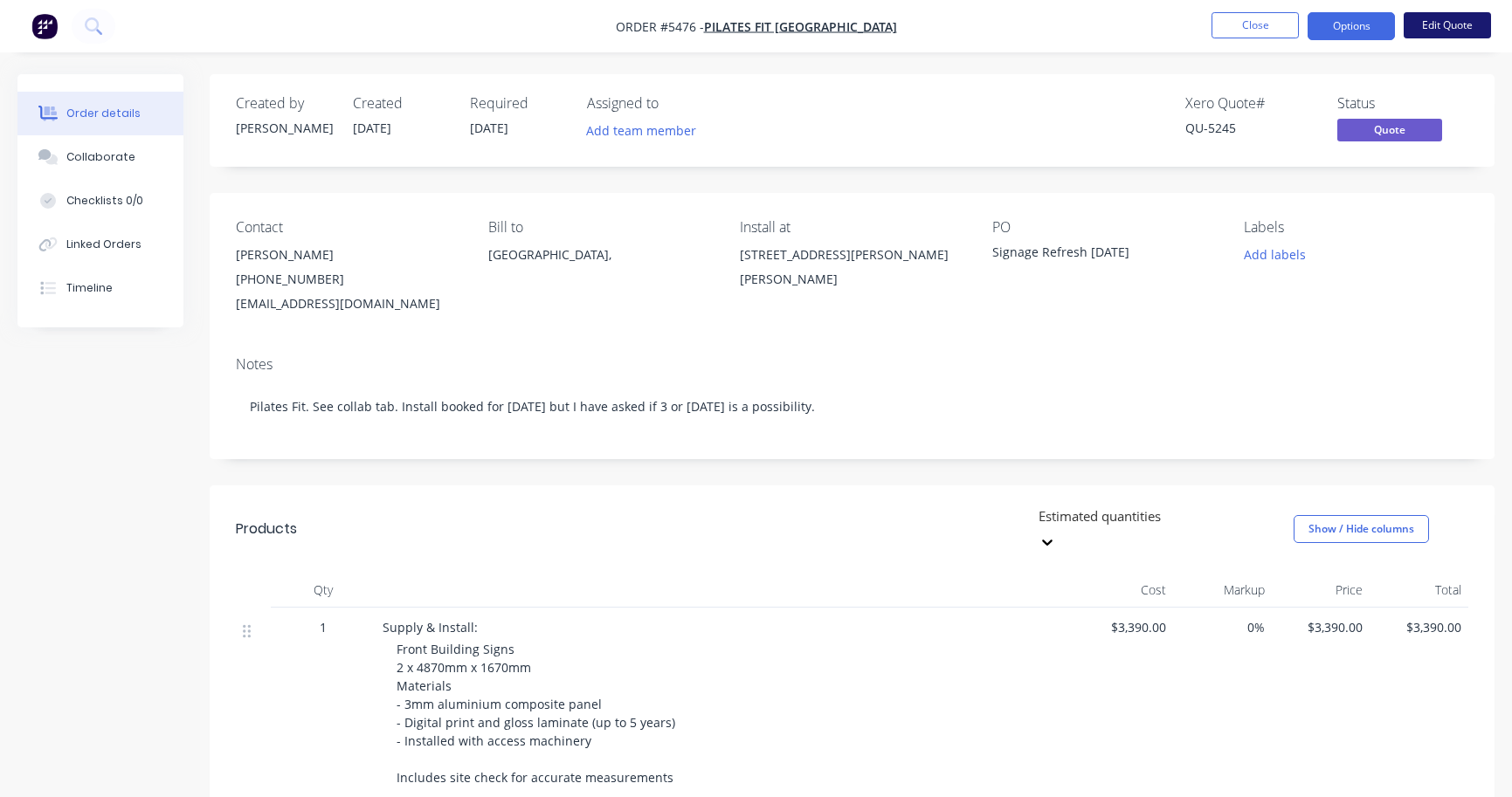
click at [1438, 16] on button "Edit Quote" at bounding box center [1448, 25] width 87 height 26
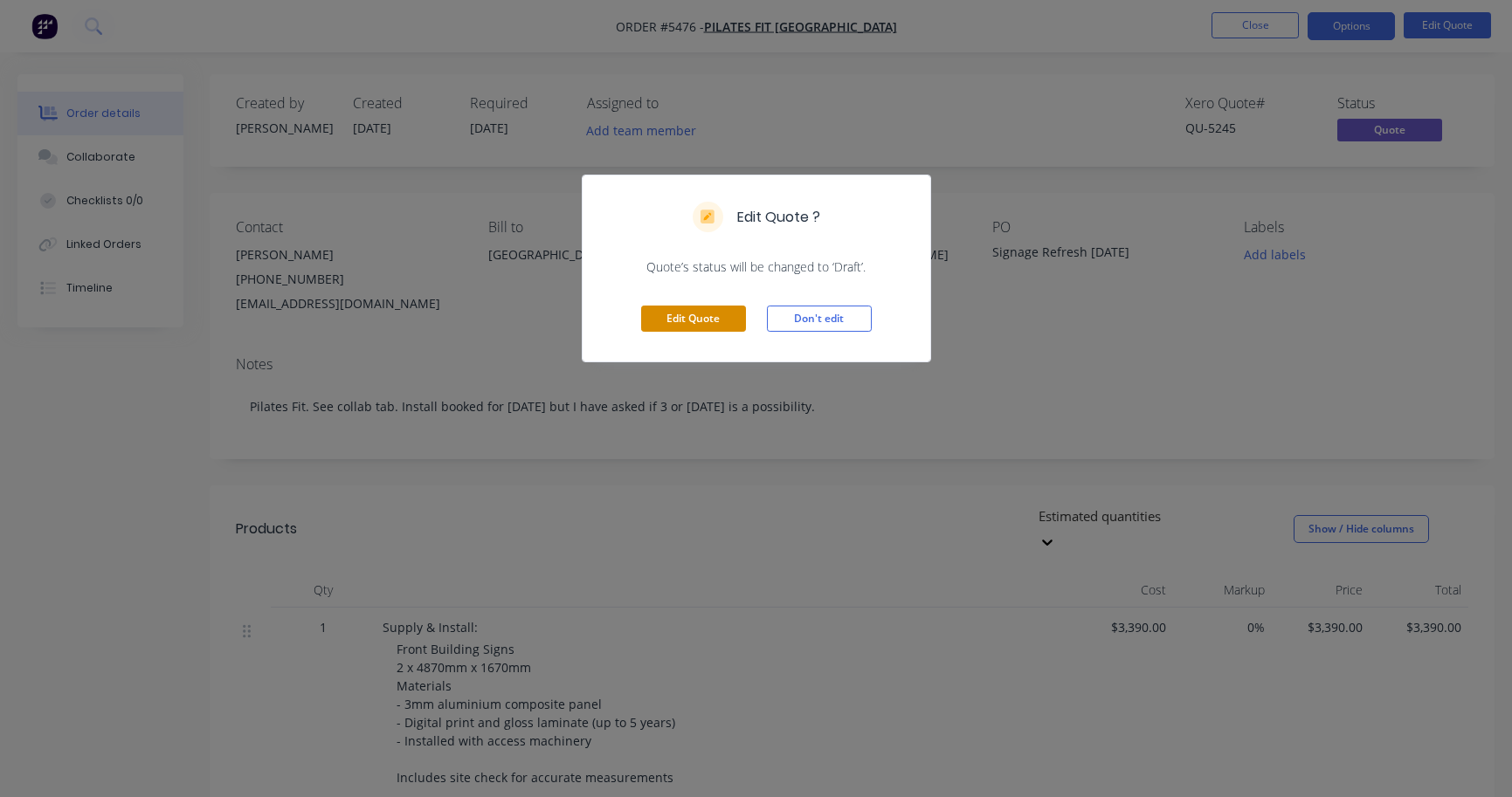
click at [662, 323] on button "Edit Quote" at bounding box center [693, 318] width 105 height 26
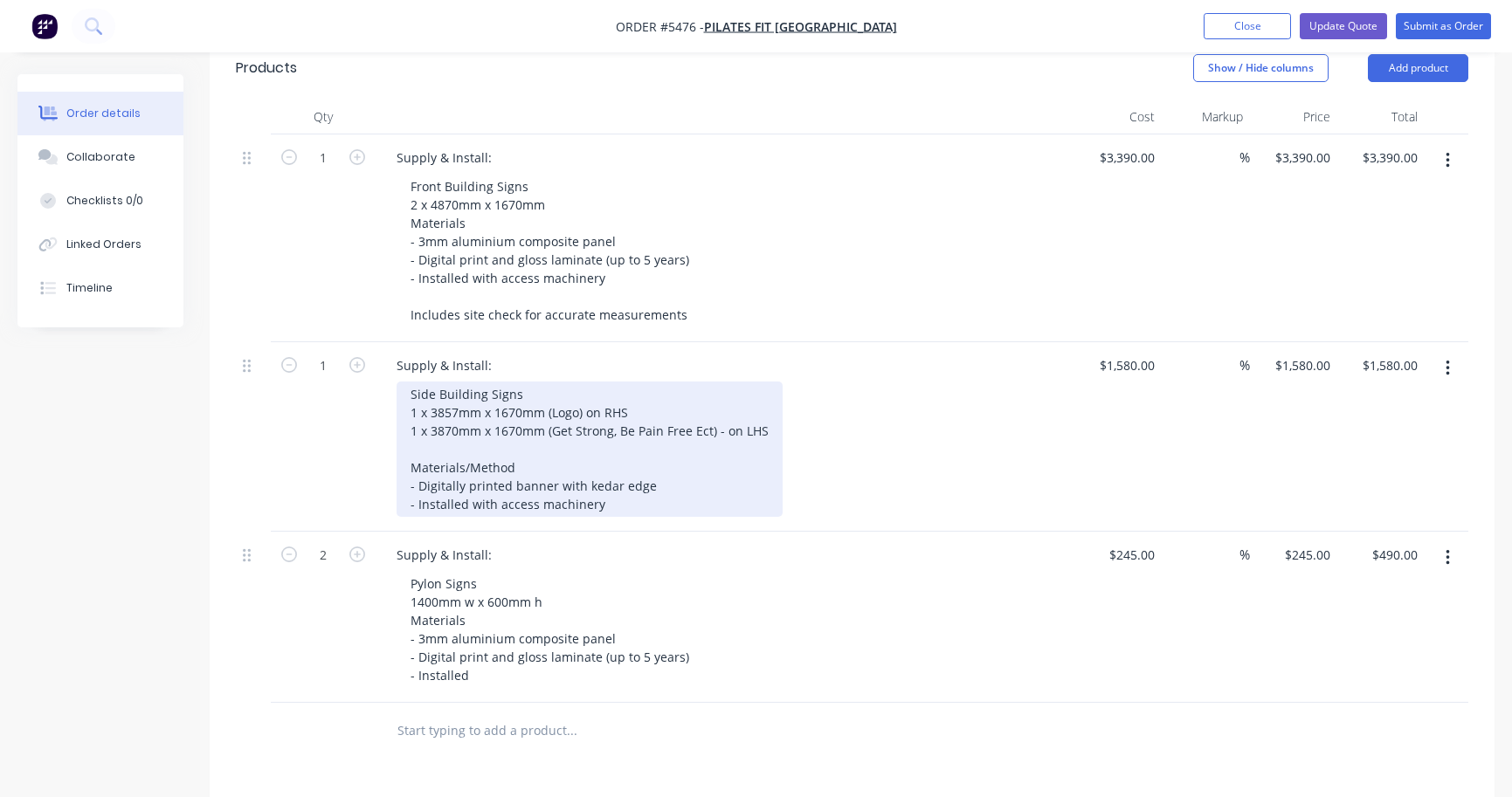
scroll to position [470, 0]
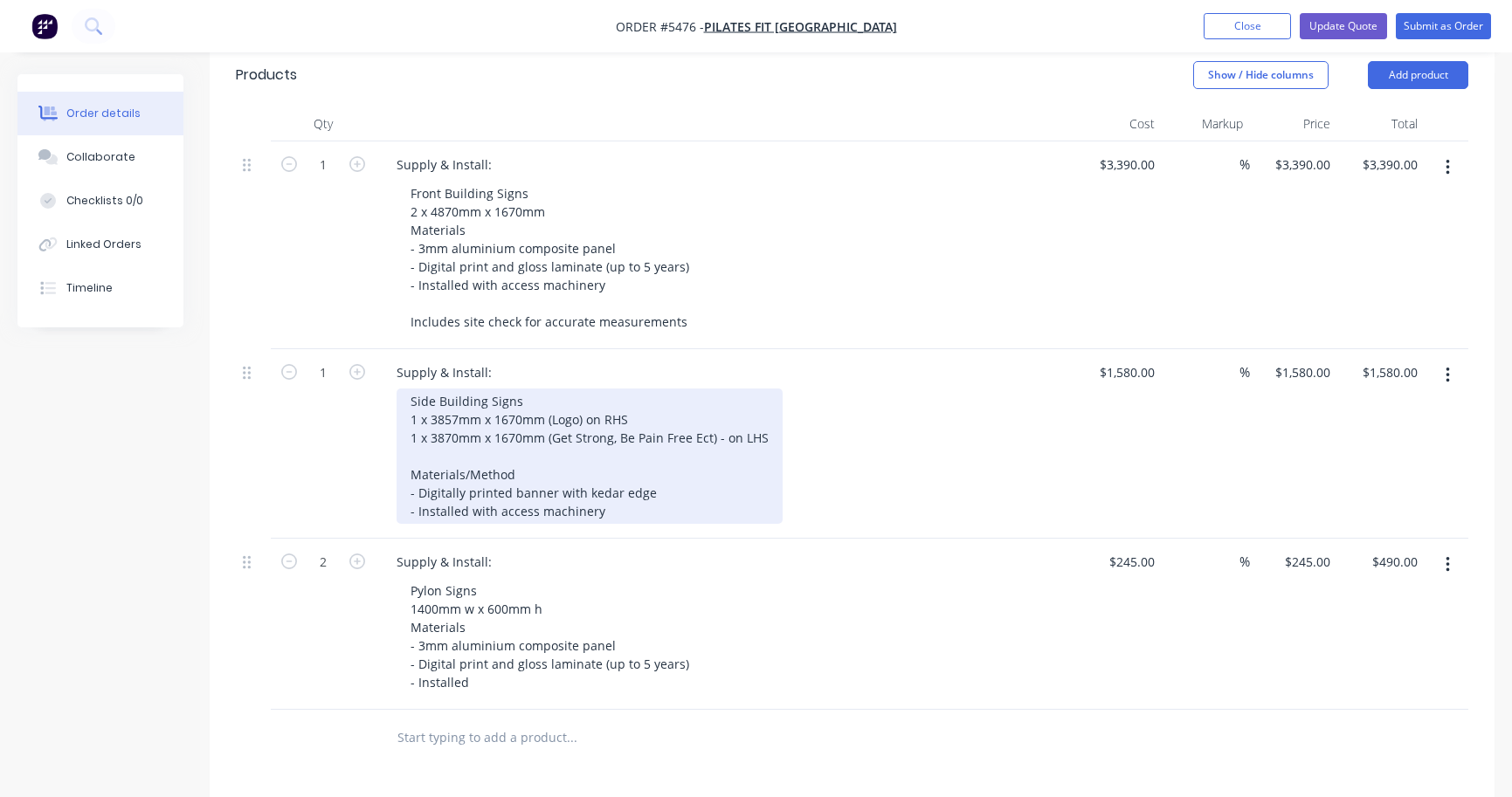
click at [600, 416] on div "Side Building Signs 1 x 3857mm x 1670mm (Logo) on RHS 1 x 3870mm x 1670mm (Get …" at bounding box center [590, 456] width 386 height 135
drag, startPoint x: 544, startPoint y: 397, endPoint x: 432, endPoint y: 393, distance: 112.1
click at [432, 393] on div "Side Building Signs 1 x 3857mm x 1670mm (Logo) on RHS 1 x 3870mm x 1670mm (Get …" at bounding box center [590, 456] width 386 height 135
paste div
drag, startPoint x: 543, startPoint y: 417, endPoint x: 433, endPoint y: 406, distance: 110.5
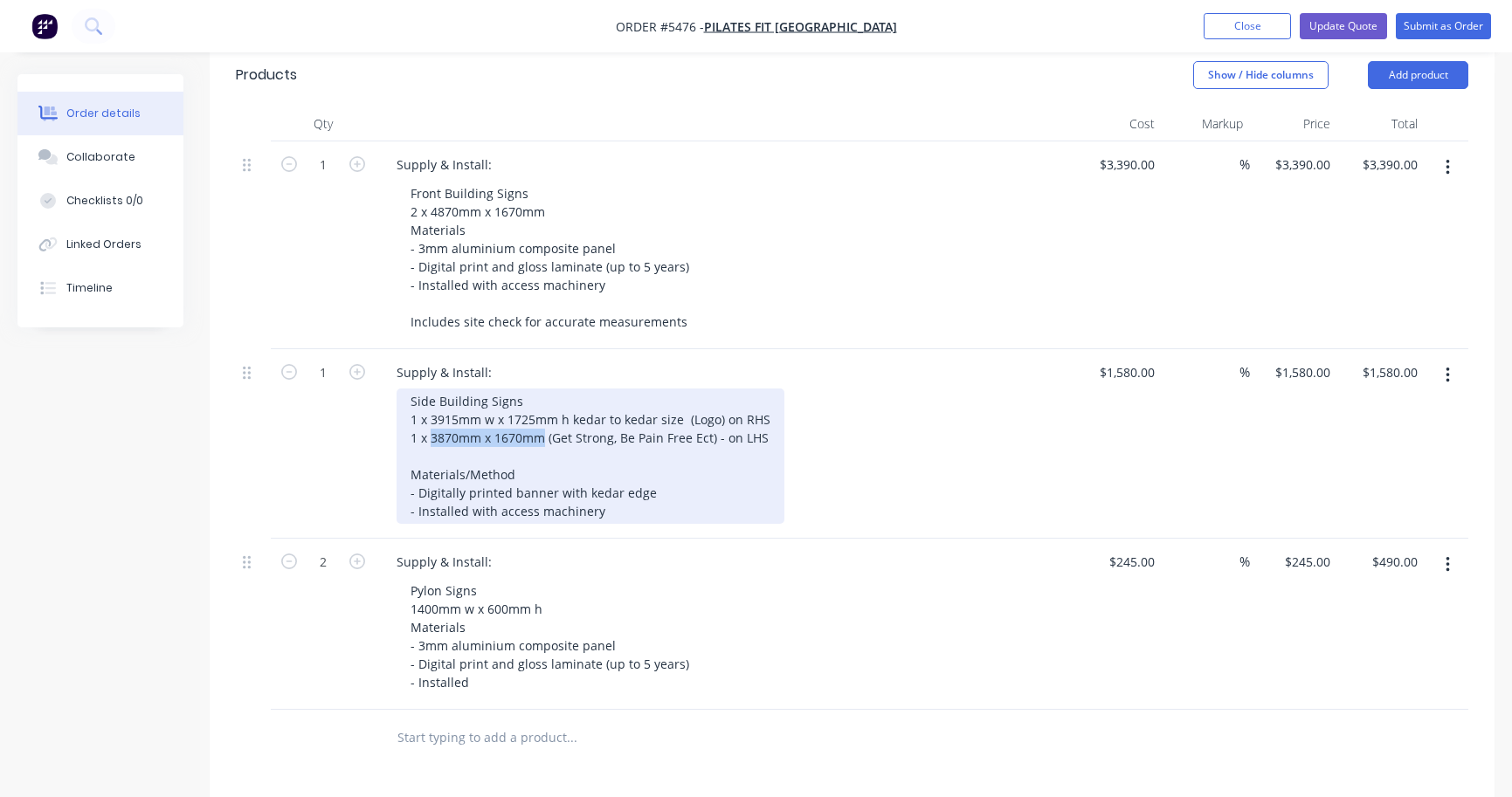
click at [433, 406] on div "Side Building Signs 1 x 3915mm w x 1725mm h kedar to kedar size (Logo) on RHS 1…" at bounding box center [590, 456] width 388 height 135
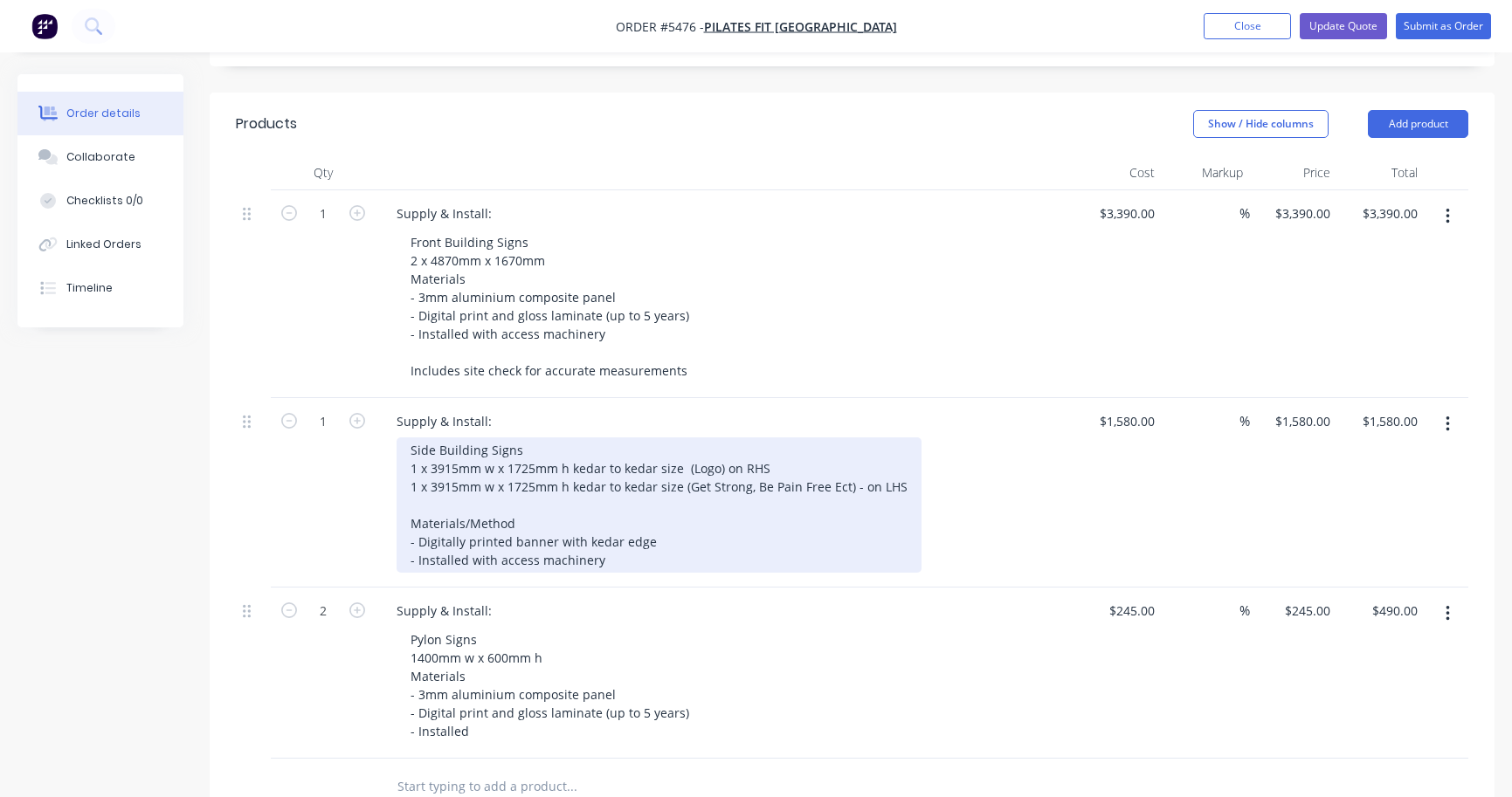
scroll to position [447, 0]
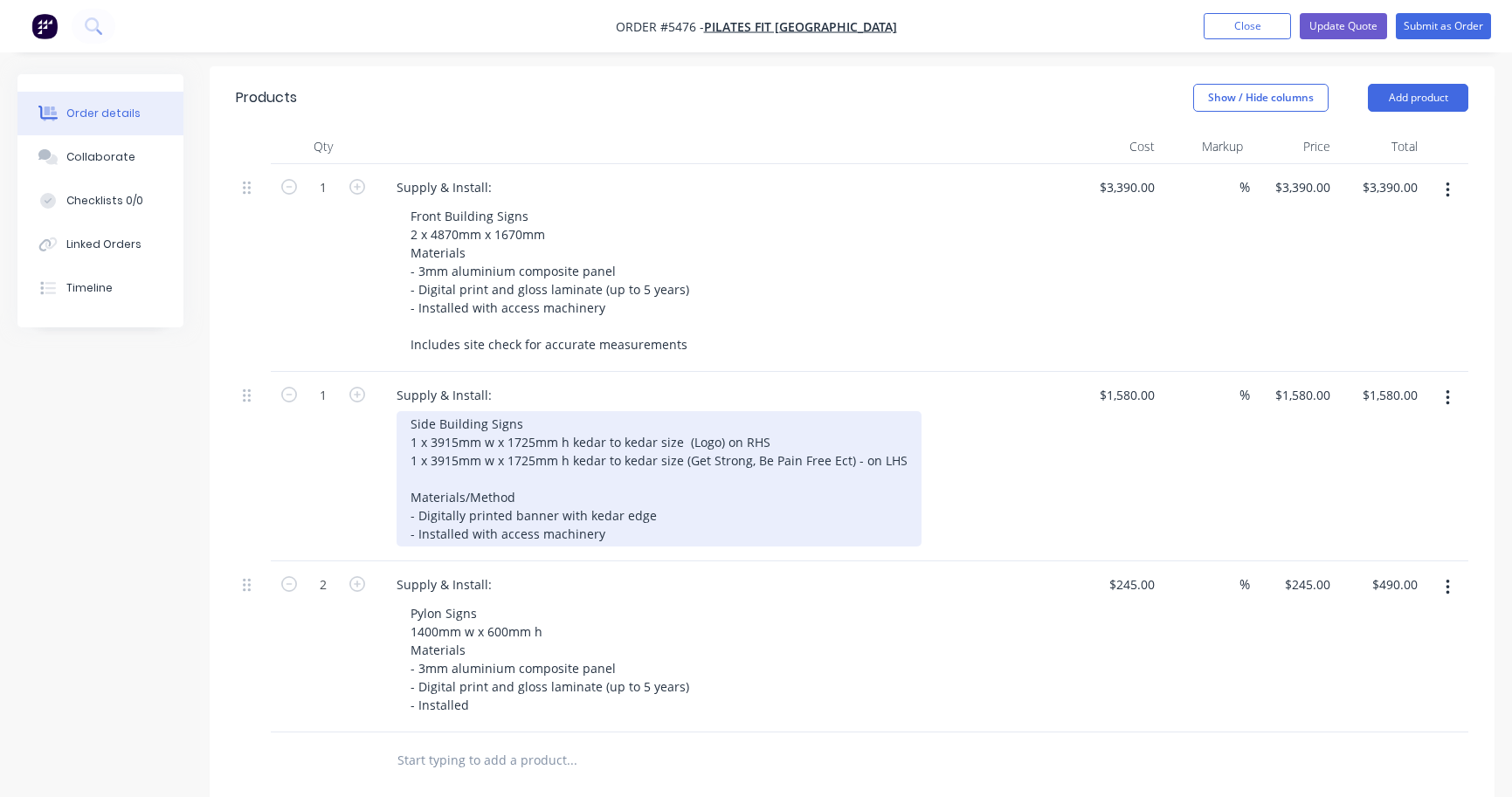
click at [409, 411] on div "Side Building Signs 1 x 3915mm w x 1725mm h kedar to kedar size (Logo) on RHS 1…" at bounding box center [659, 478] width 525 height 135
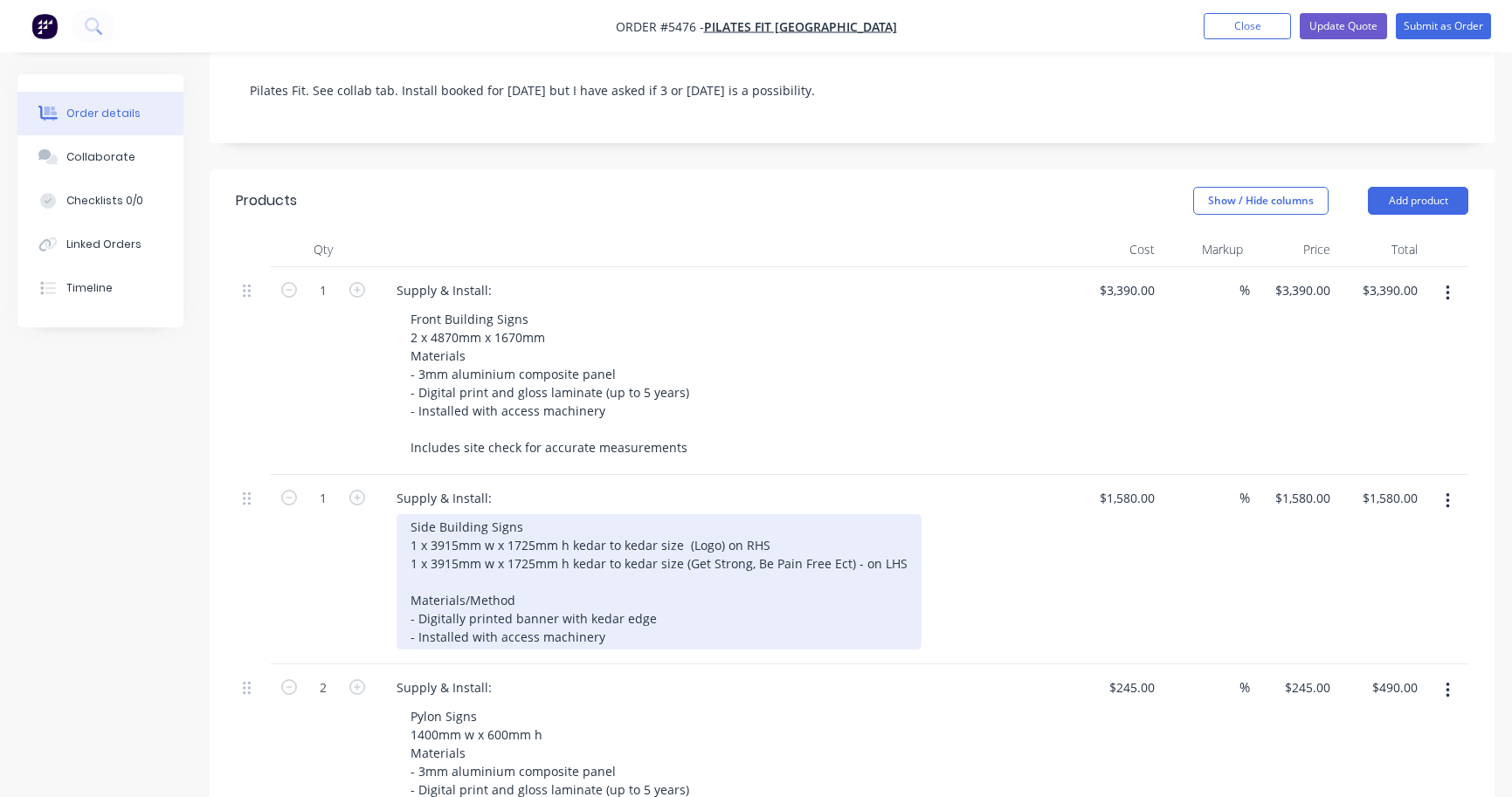
scroll to position [286, 0]
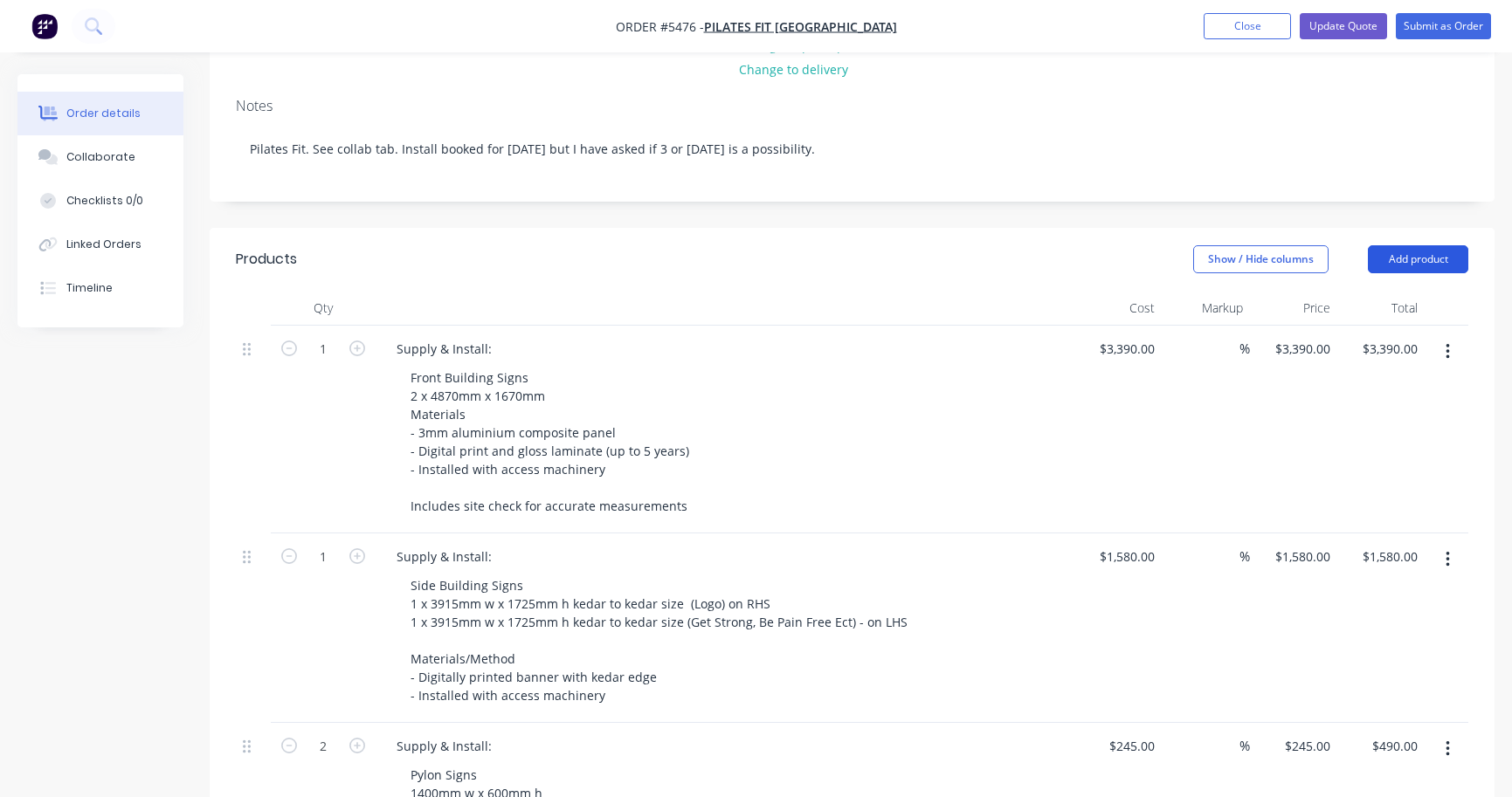
click at [1426, 245] on button "Add product" at bounding box center [1418, 259] width 100 height 28
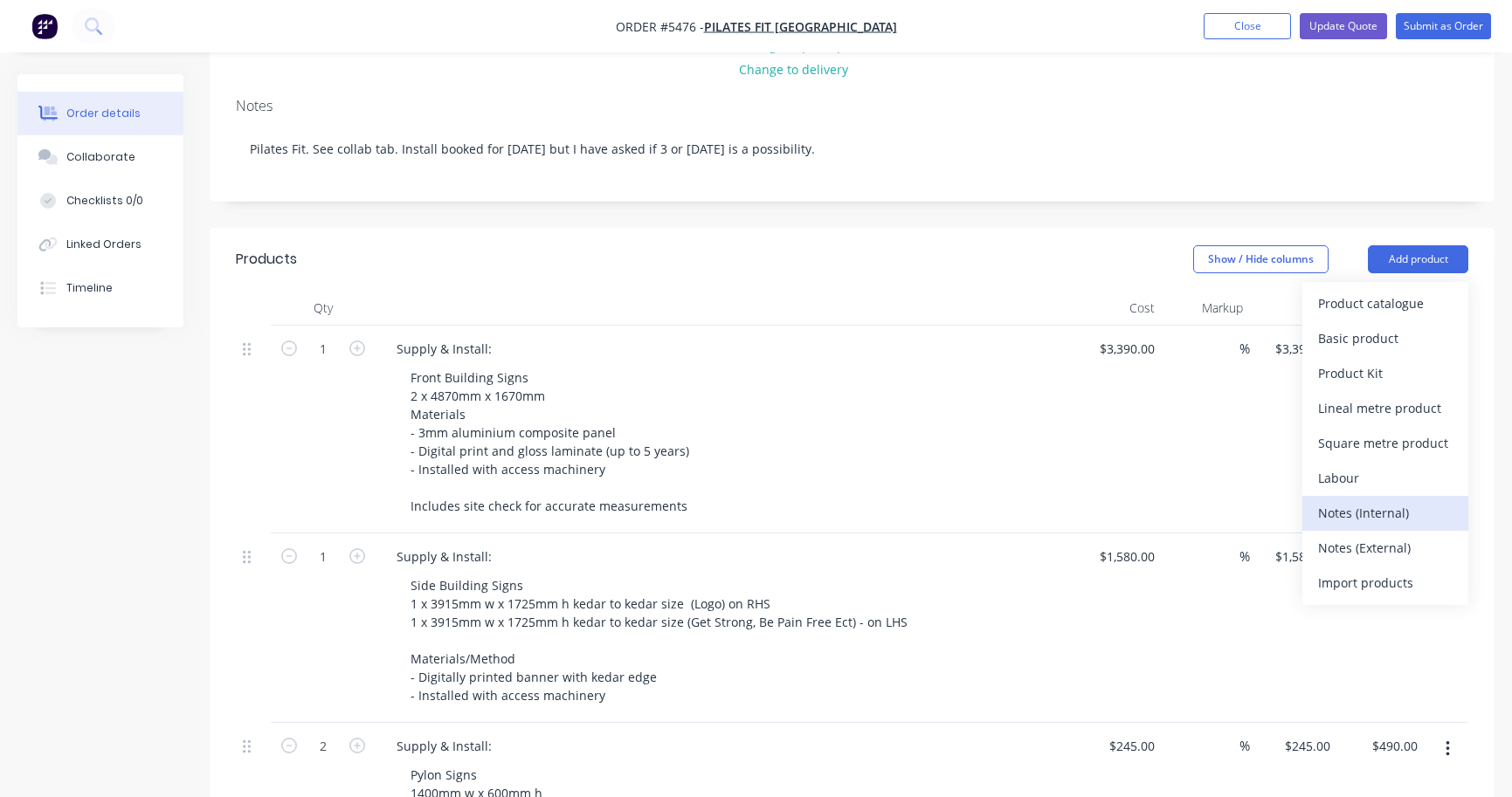
click at [1395, 500] on div "Notes (Internal)" at bounding box center [1385, 513] width 134 height 26
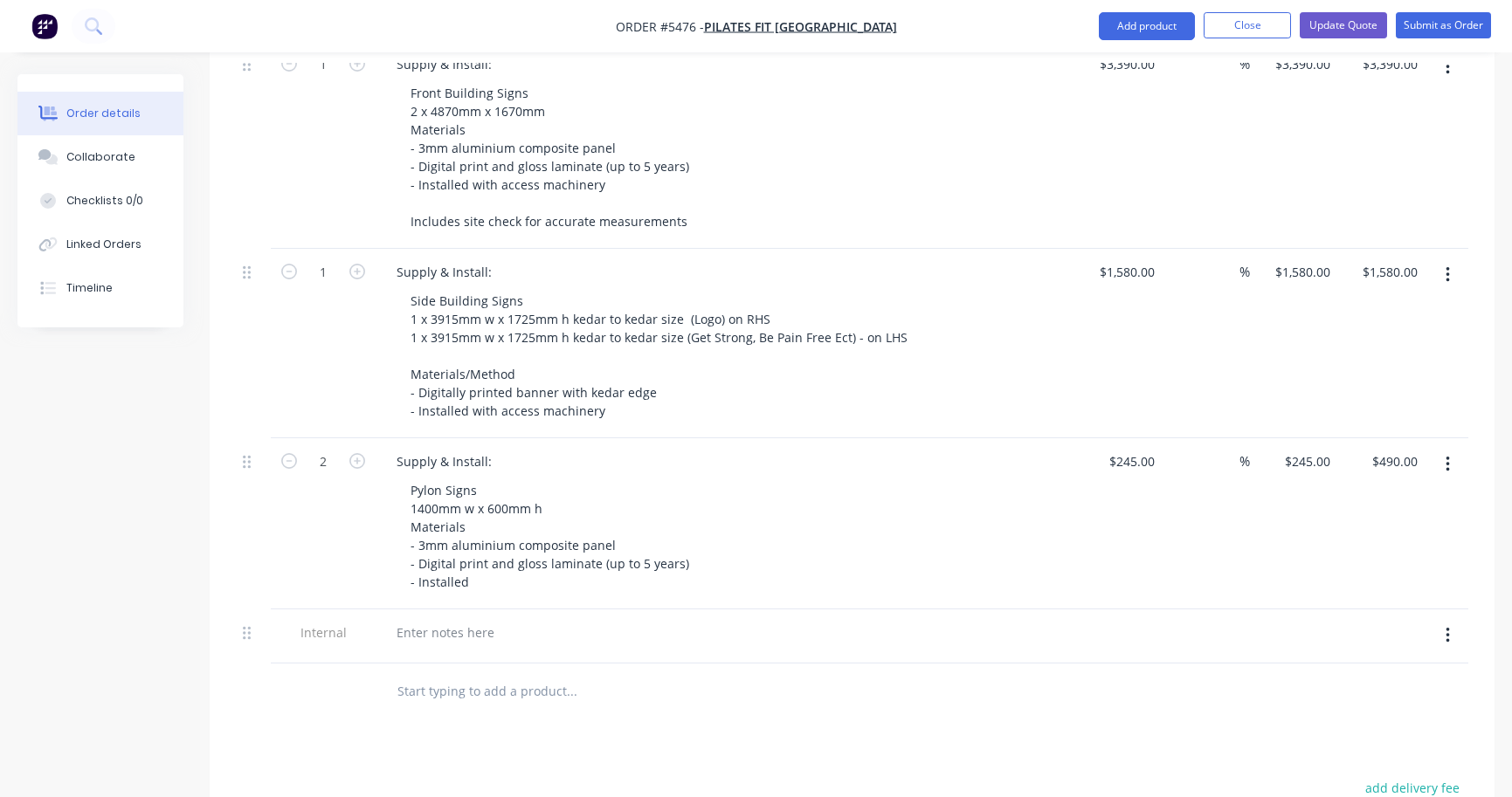
scroll to position [667, 0]
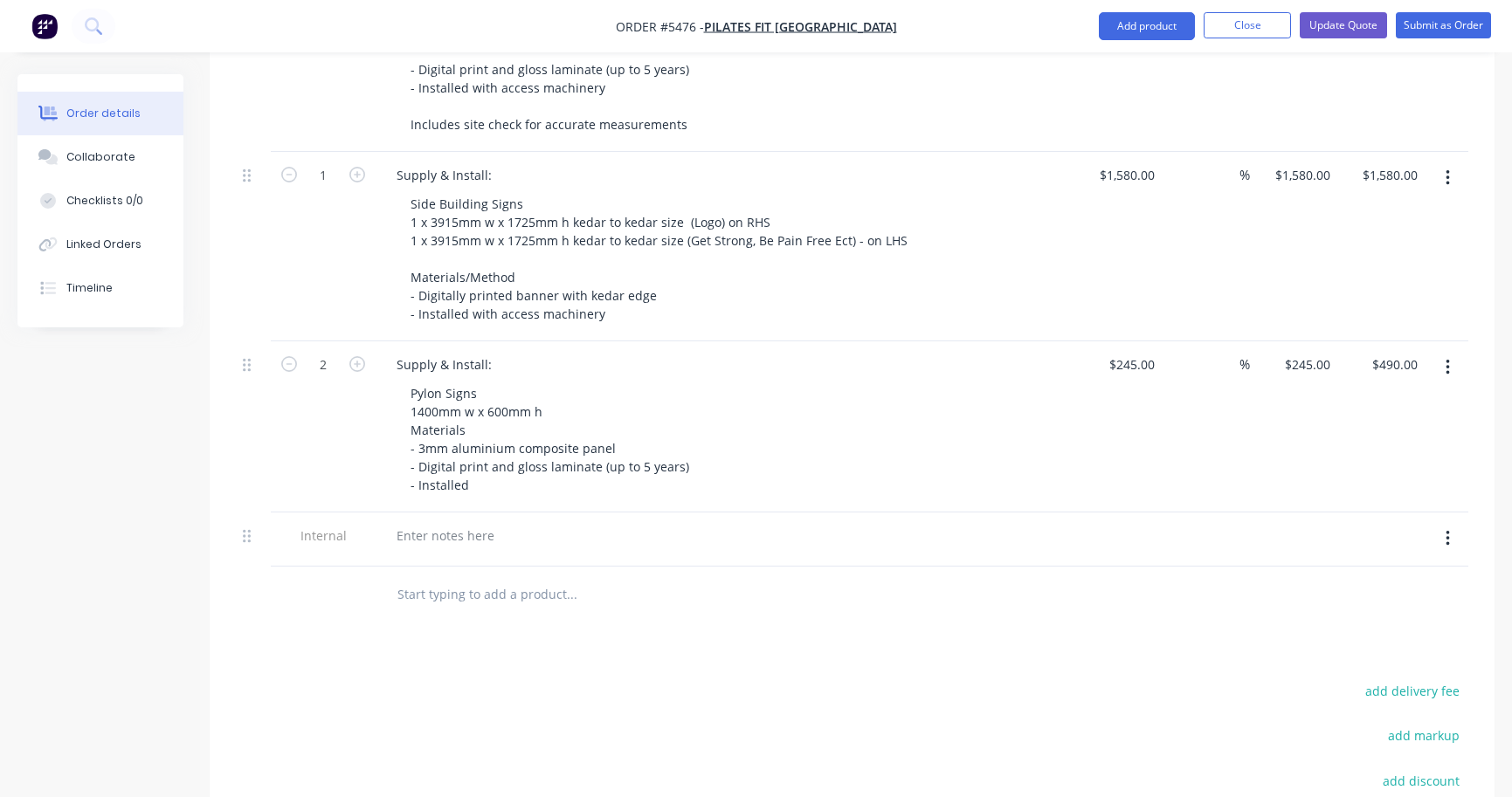
click at [474, 523] on div at bounding box center [725, 540] width 699 height 54
click at [448, 523] on div at bounding box center [445, 536] width 126 height 26
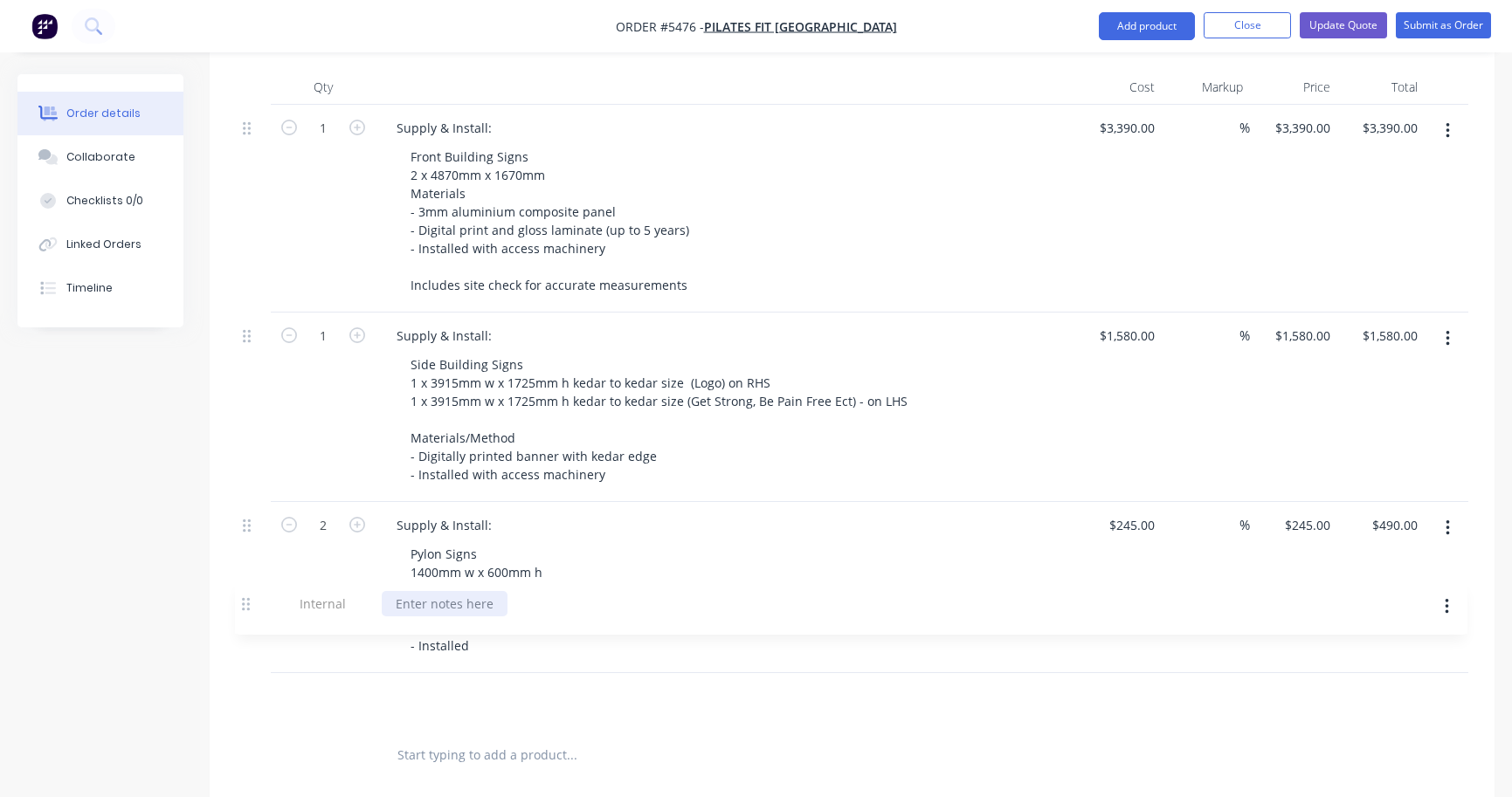
scroll to position [508, 0]
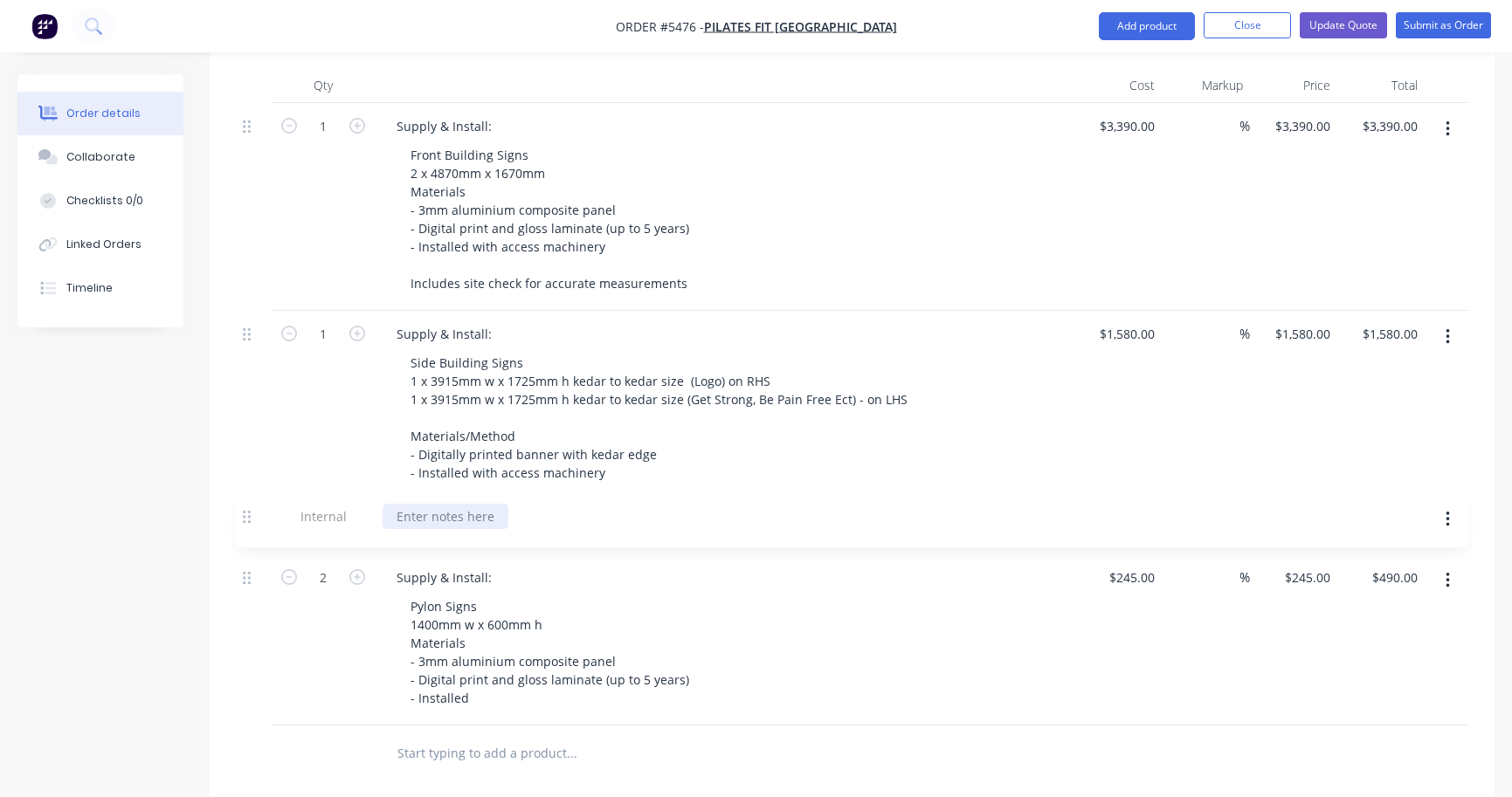
drag, startPoint x: 246, startPoint y: 689, endPoint x: 246, endPoint y: 514, distance: 175.0
click at [246, 514] on div "1 Supply & Install: Front Building Signs 2 x 4870mm x 1670mm Materials - 3mm al…" at bounding box center [852, 414] width 1232 height 622
drag, startPoint x: 619, startPoint y: 499, endPoint x: 398, endPoint y: 509, distance: 221.2
click at [398, 511] on div "BANNERS HAVE BEEN ORDERED [PERSON_NAME]" at bounding box center [540, 524] width 315 height 26
drag, startPoint x: 392, startPoint y: 502, endPoint x: 642, endPoint y: 504, distance: 250.0
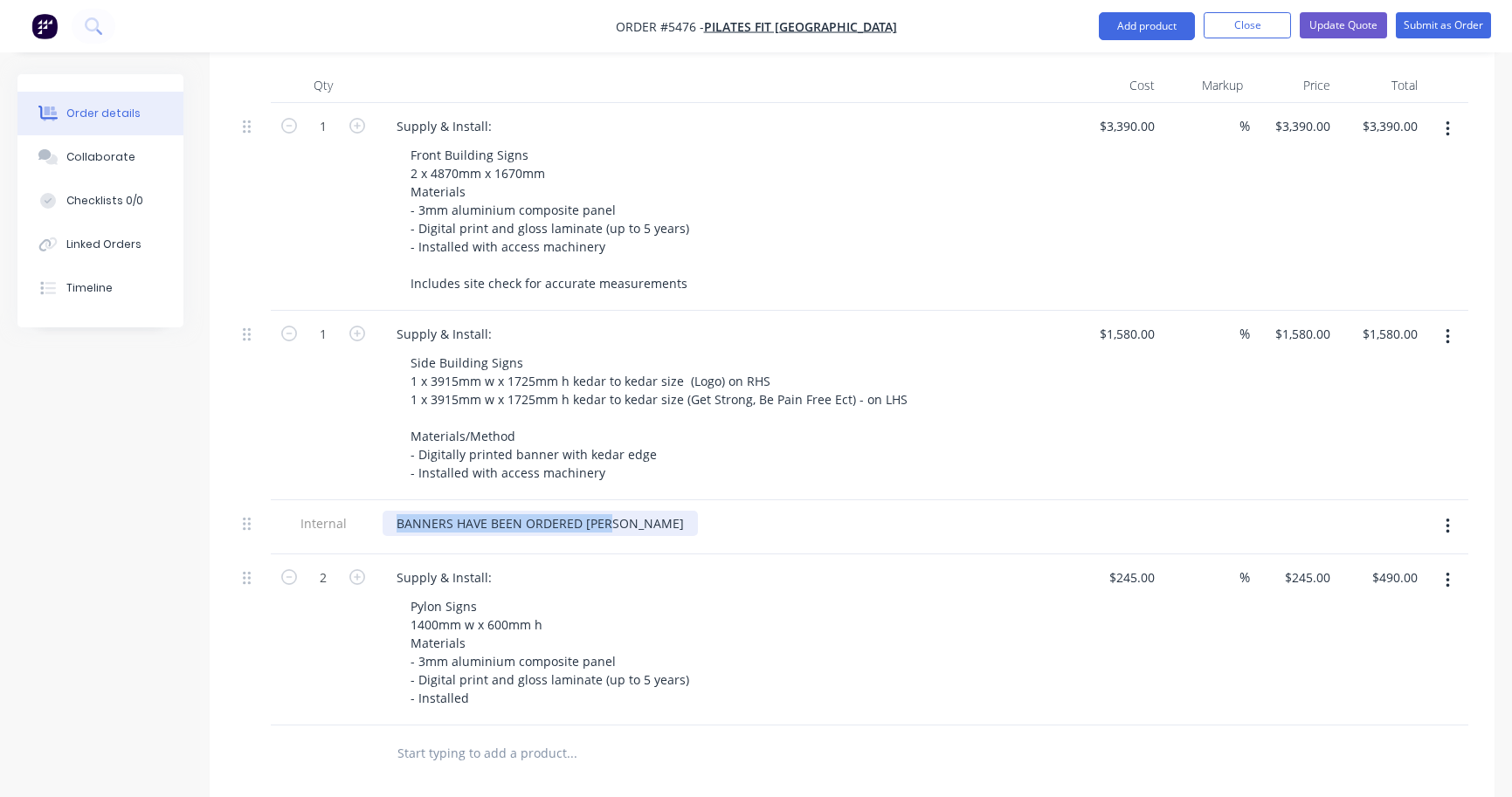
click at [642, 511] on div "BANNERS HAVE BEEN ORDERED [PERSON_NAME]" at bounding box center [725, 524] width 685 height 26
click at [1349, 36] on button "Update Quote" at bounding box center [1343, 25] width 87 height 26
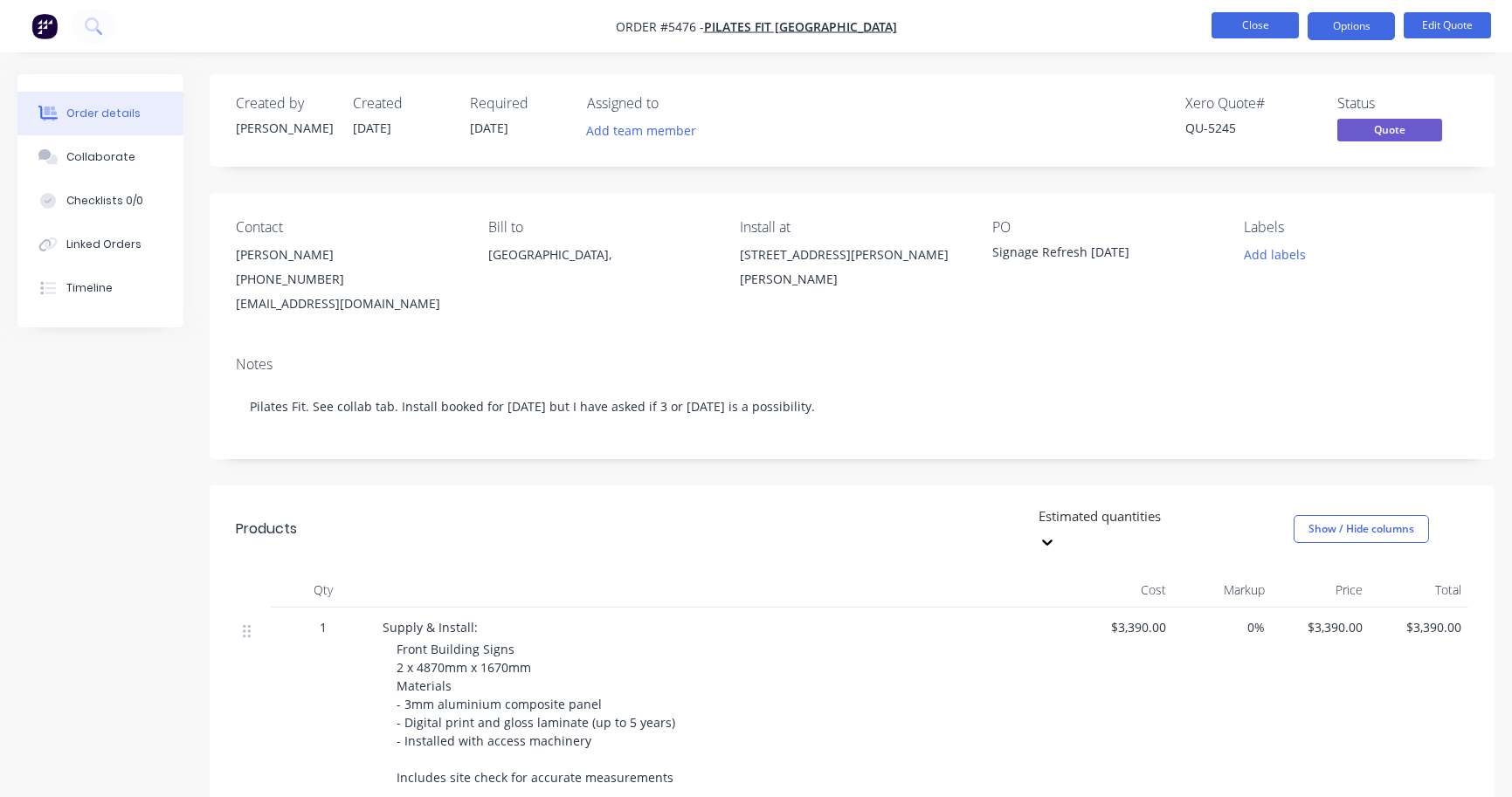
click at [1286, 29] on button "Close" at bounding box center [1255, 25] width 87 height 26
